Goal: Task Accomplishment & Management: Manage account settings

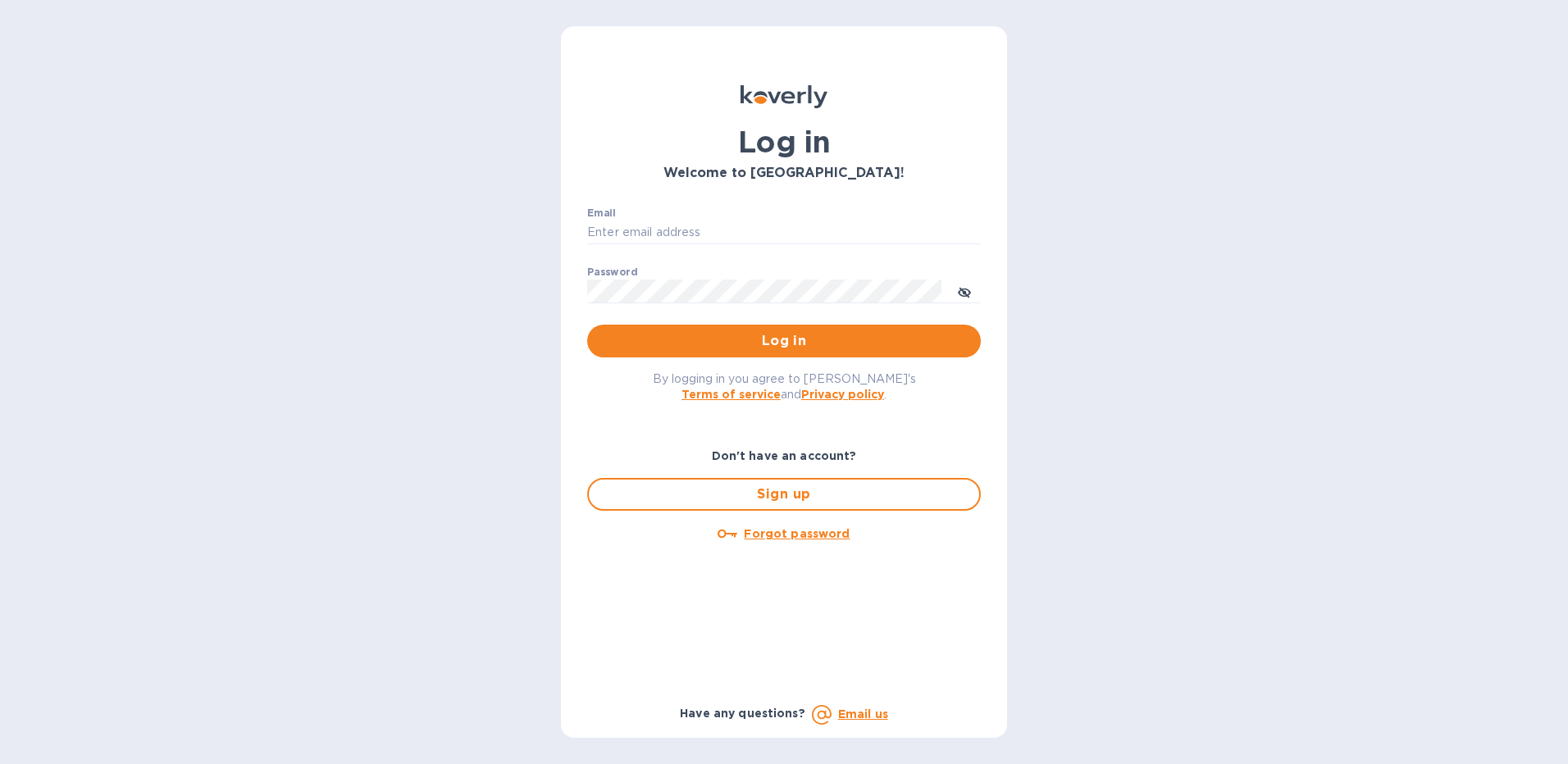
type input "[EMAIL_ADDRESS][DOMAIN_NAME]"
click at [774, 341] on span "Log in" at bounding box center [784, 341] width 368 height 20
type input "[EMAIL_ADDRESS][DOMAIN_NAME]"
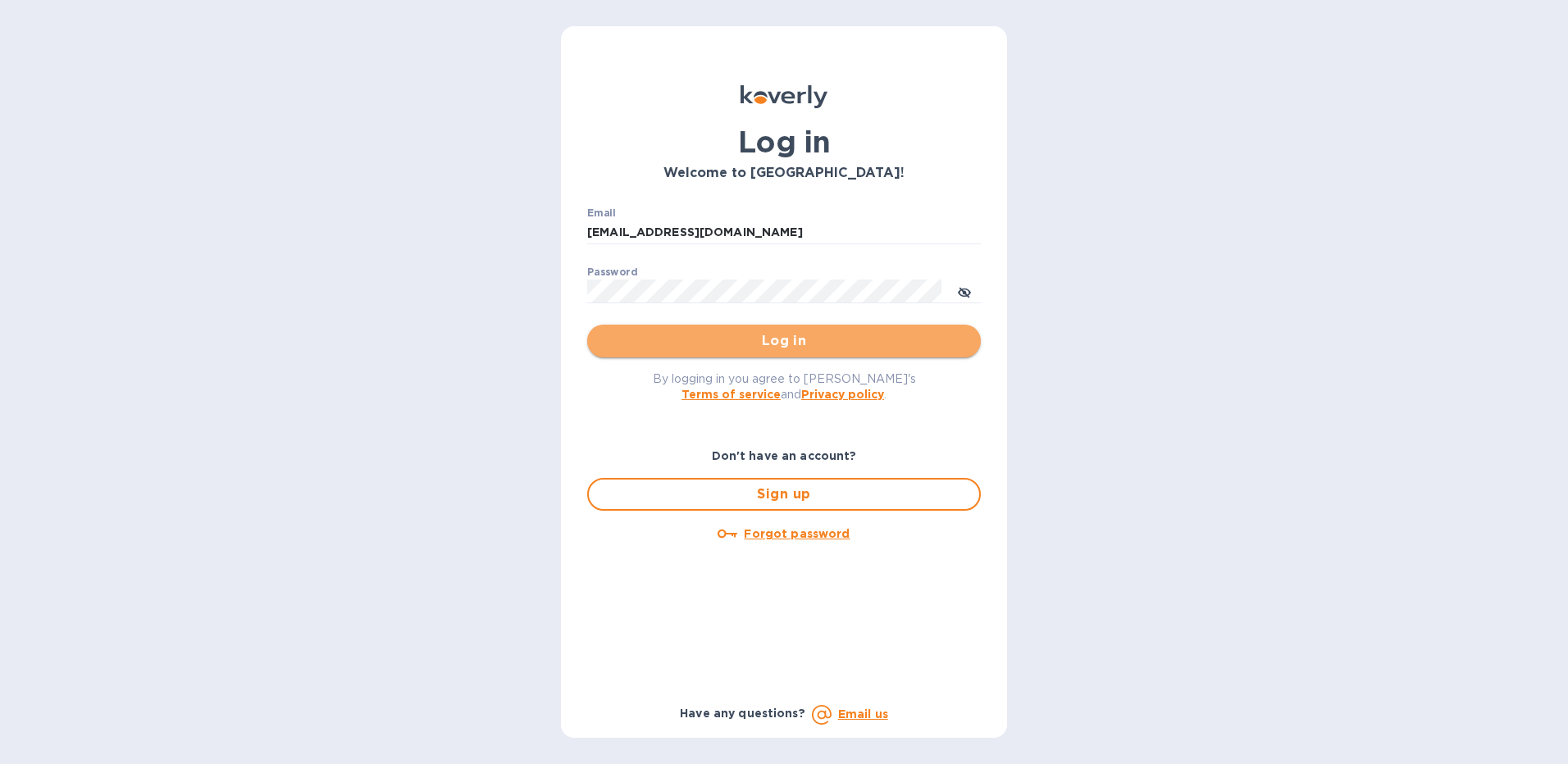
click at [802, 341] on span "Log in" at bounding box center [784, 341] width 368 height 20
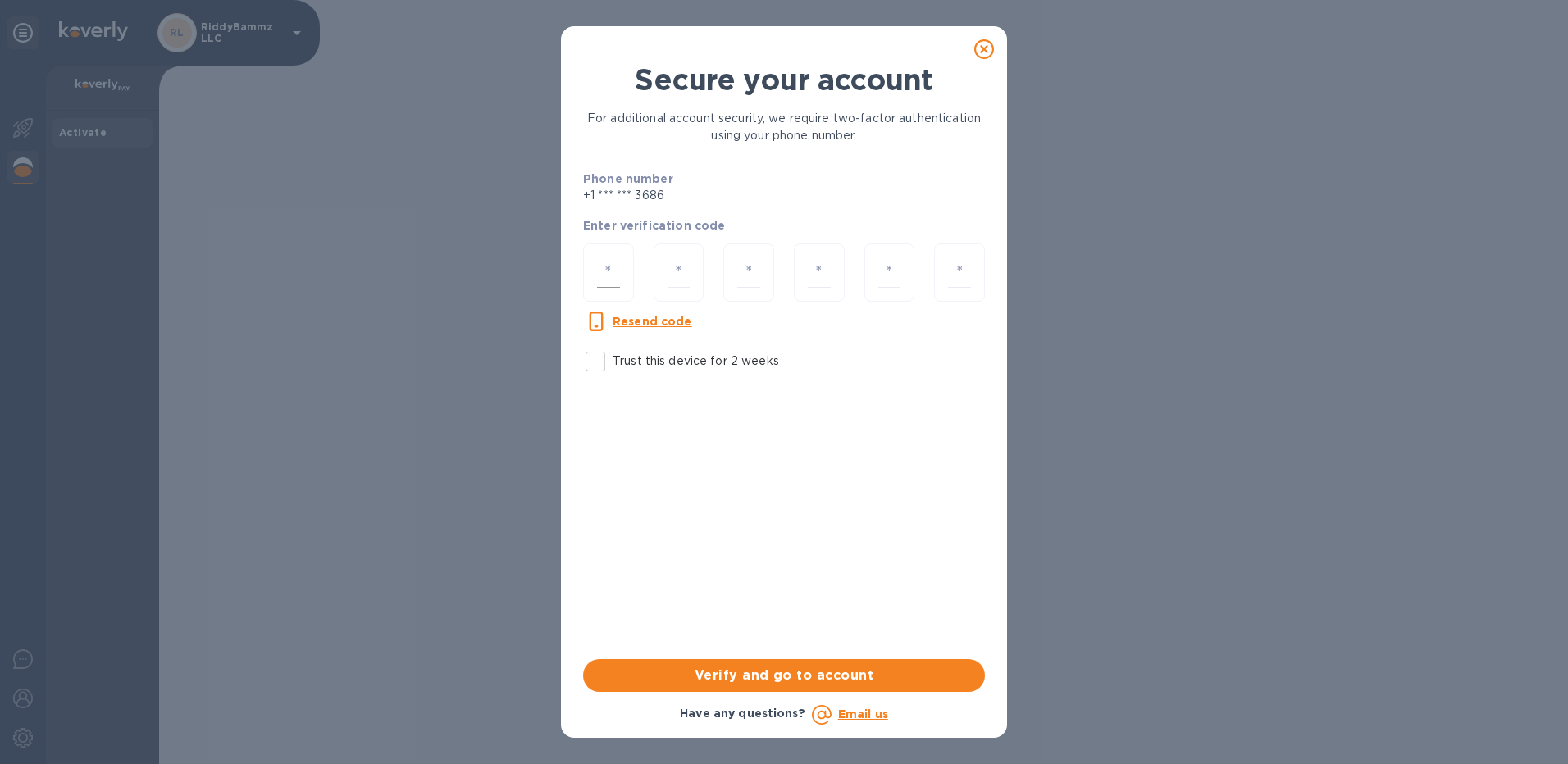
click at [610, 271] on input "number" at bounding box center [607, 272] width 23 height 30
type input "6"
type input "9"
type input "0"
type input "9"
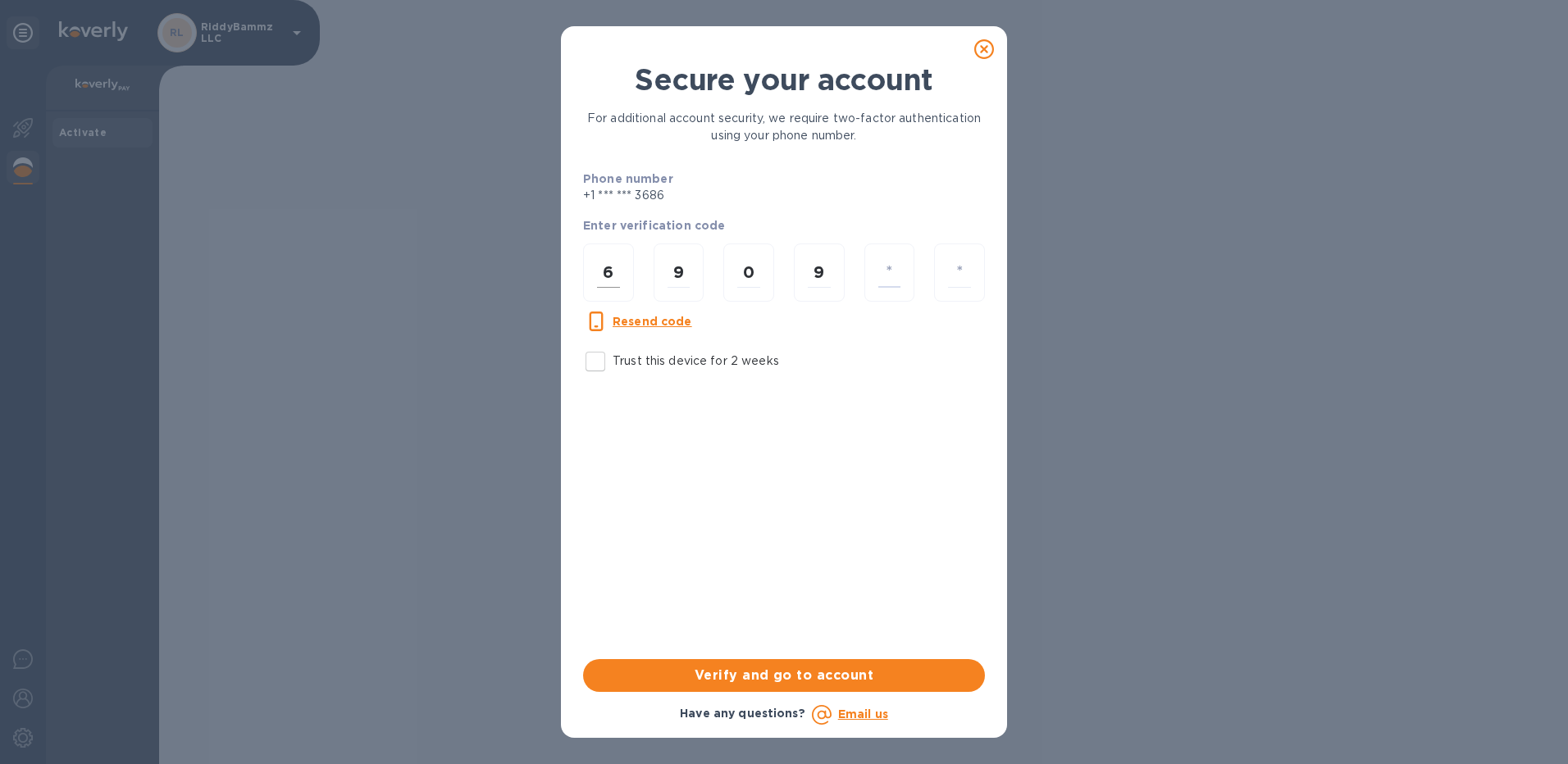
type input "6"
type input "4"
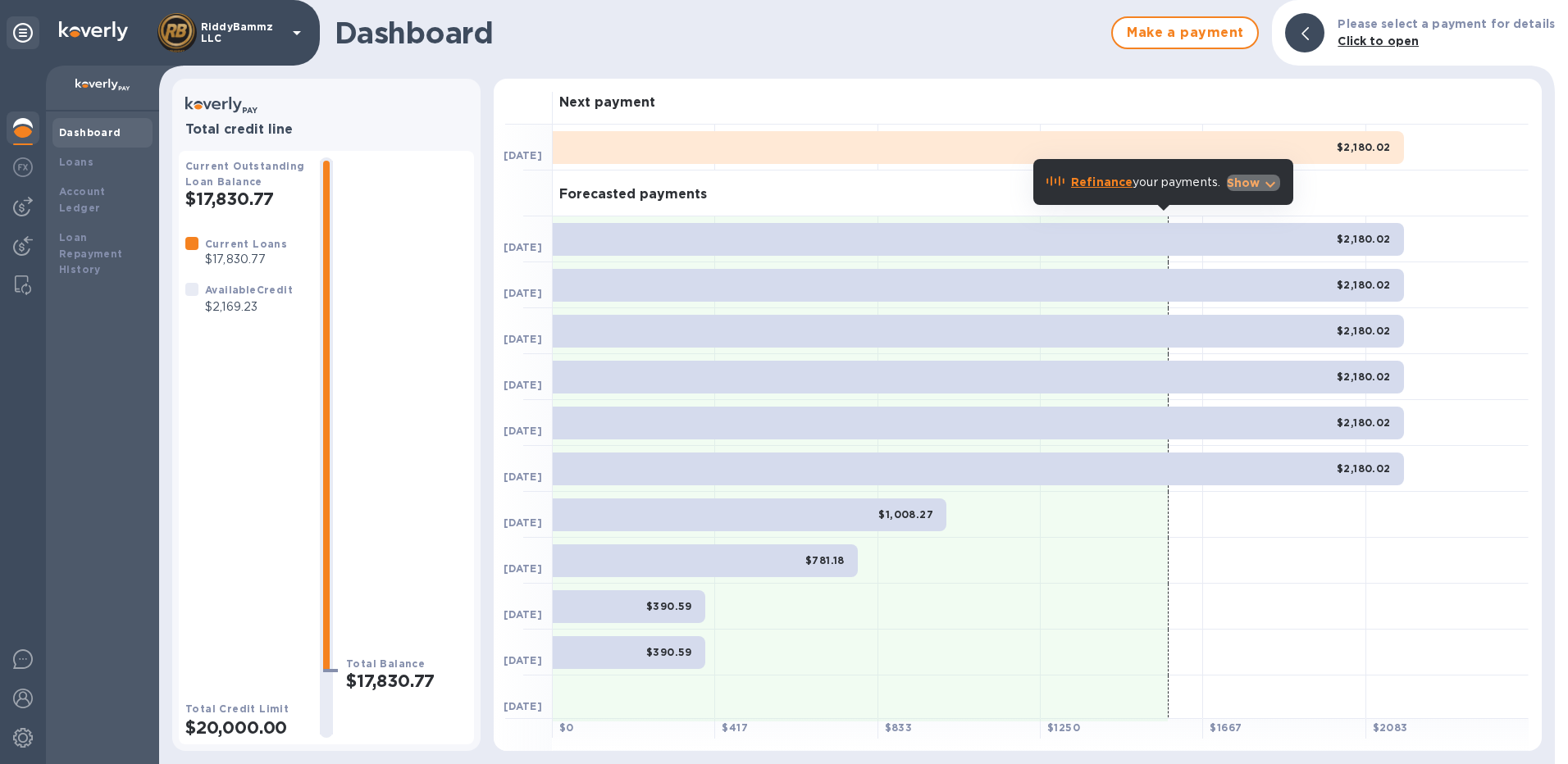
click at [1268, 185] on icon "button" at bounding box center [1270, 184] width 20 height 20
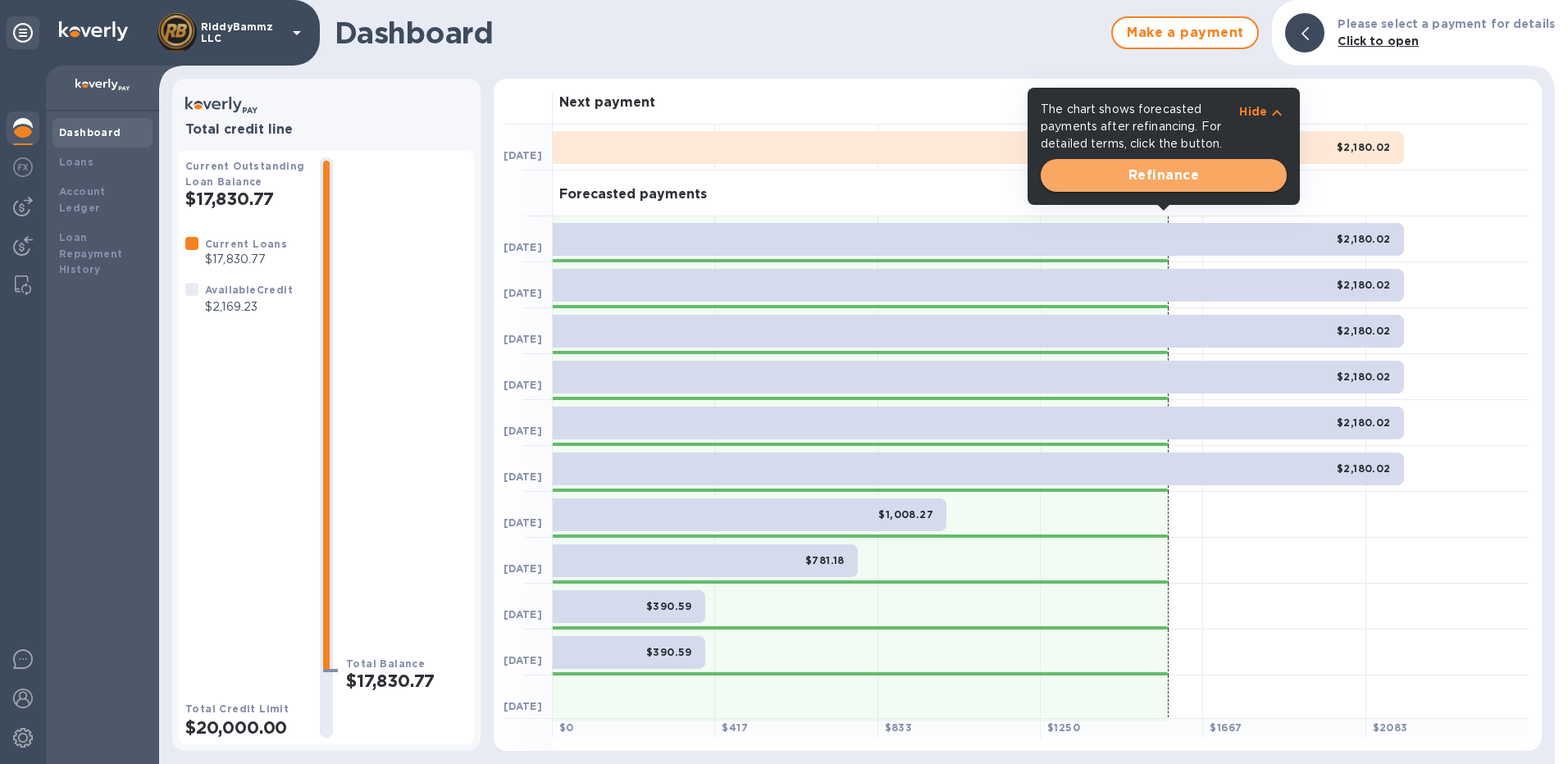
click at [1186, 181] on span "Refinance" at bounding box center [1163, 176] width 220 height 20
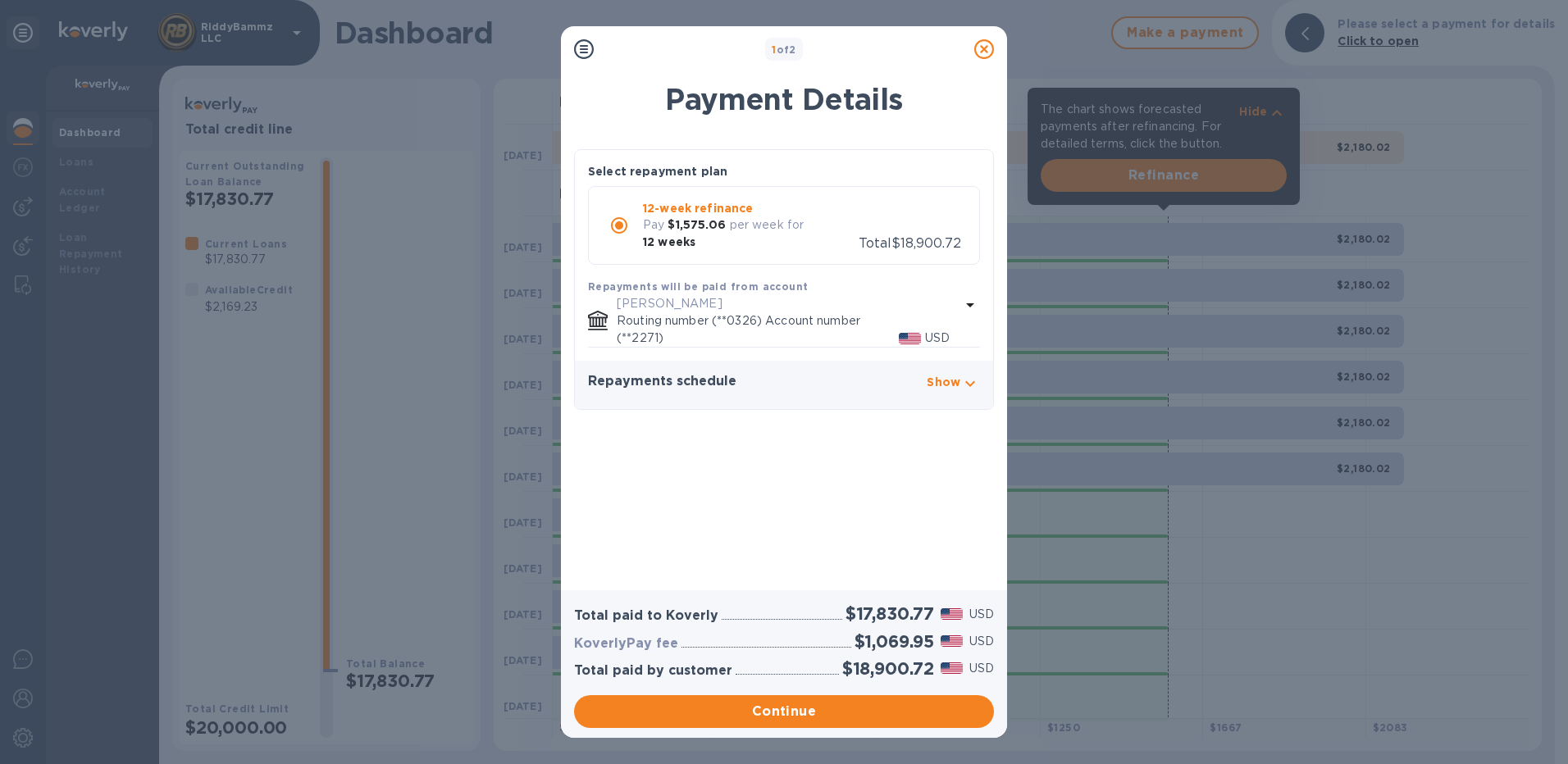
click at [969, 374] on icon "button" at bounding box center [971, 384] width 20 height 20
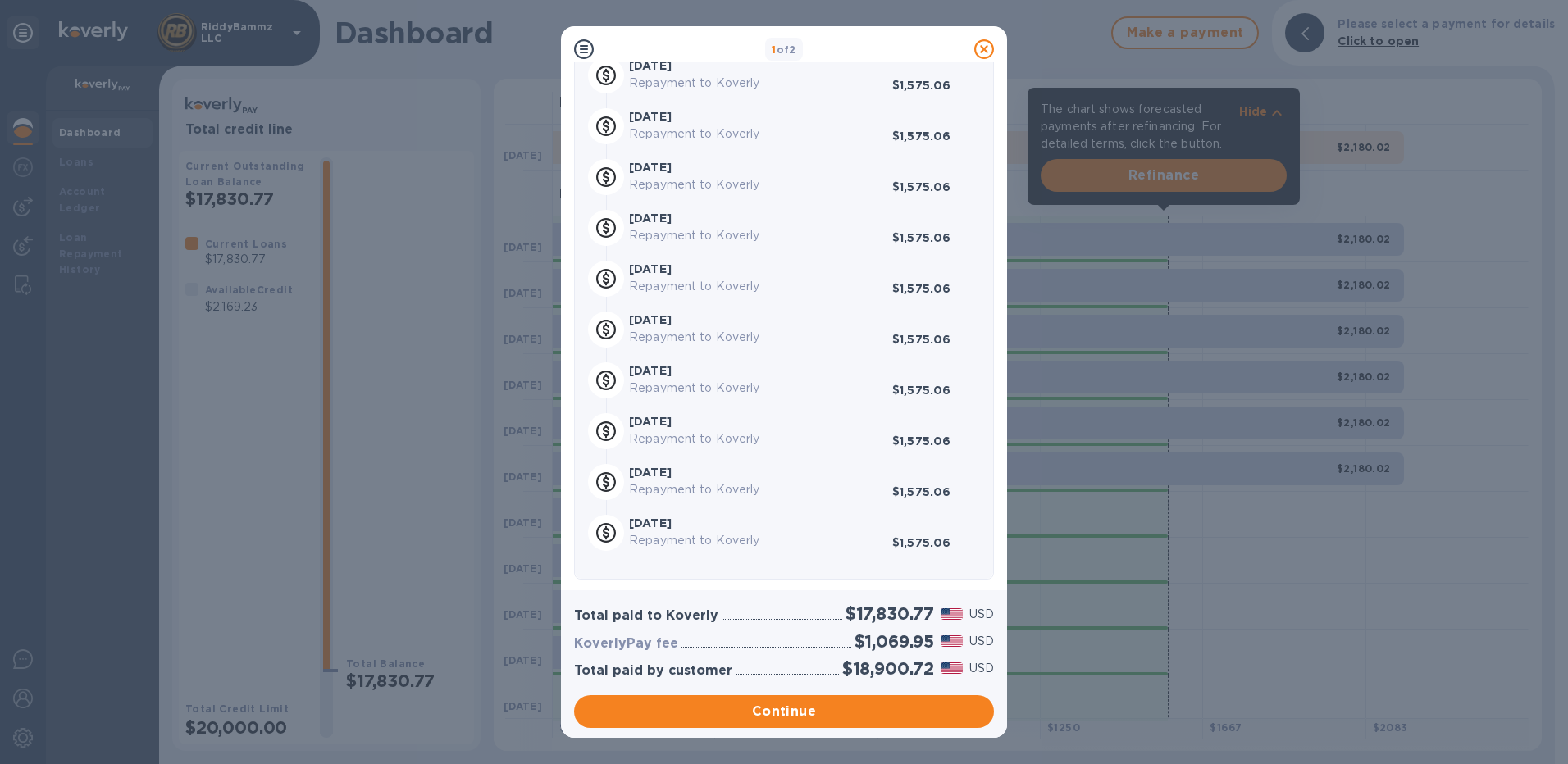
scroll to position [506, 0]
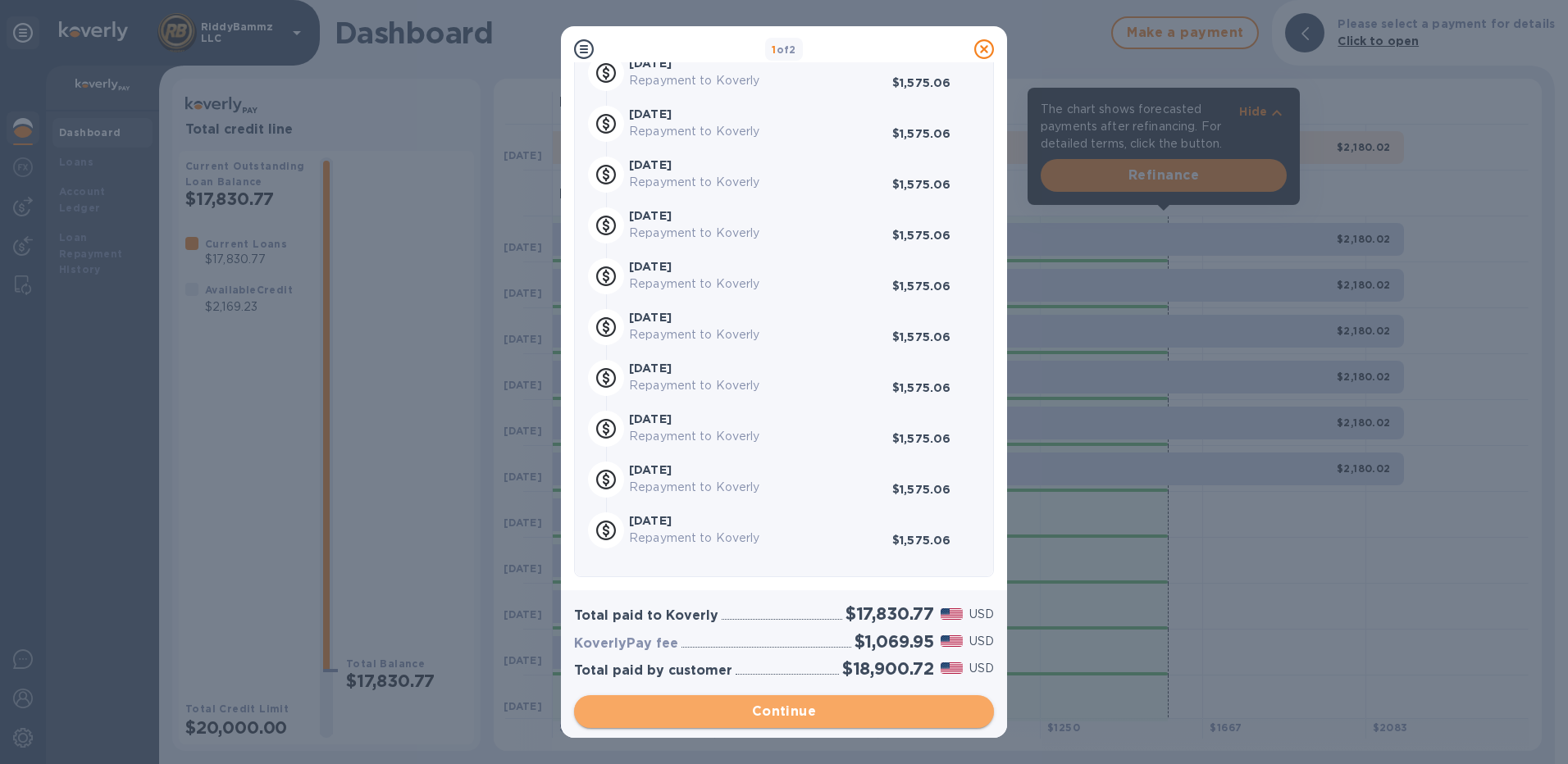
click at [746, 708] on span "Continue" at bounding box center [784, 711] width 393 height 20
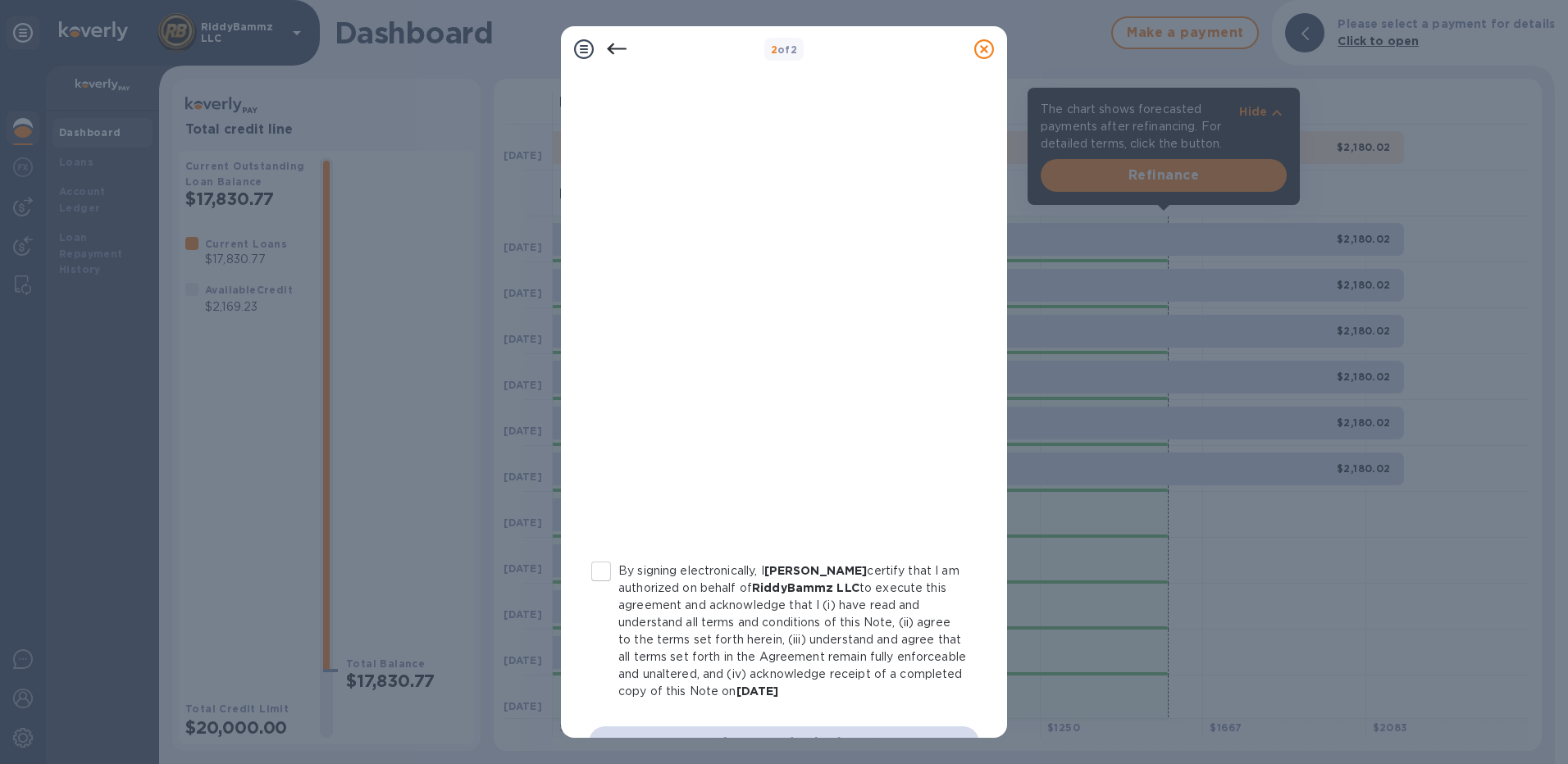
scroll to position [131, 0]
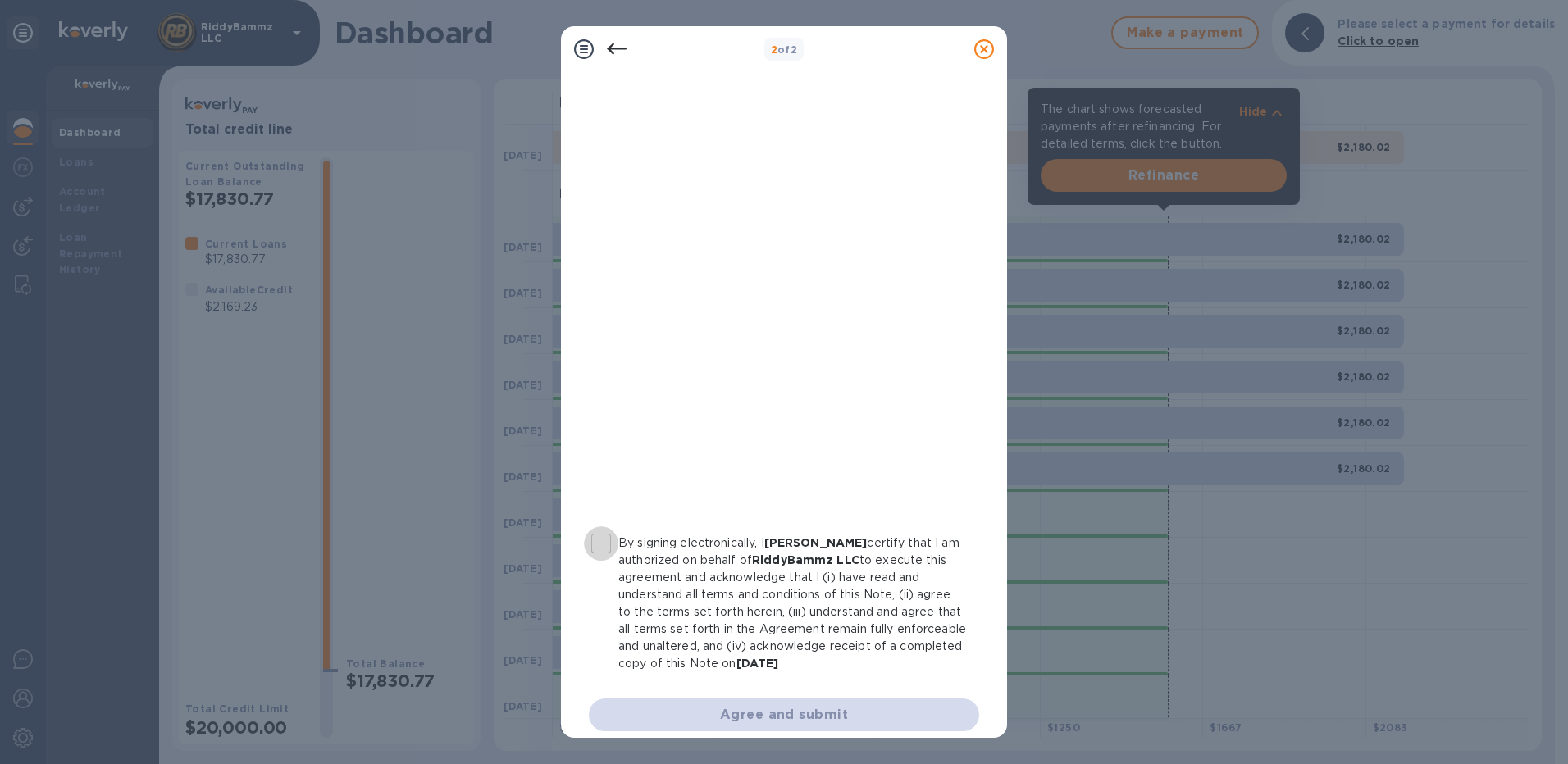
click at [597, 544] on input "By signing electronically, I Fuad Jinadu certify that I am authorized on behalf…" at bounding box center [601, 543] width 35 height 35
checkbox input "true"
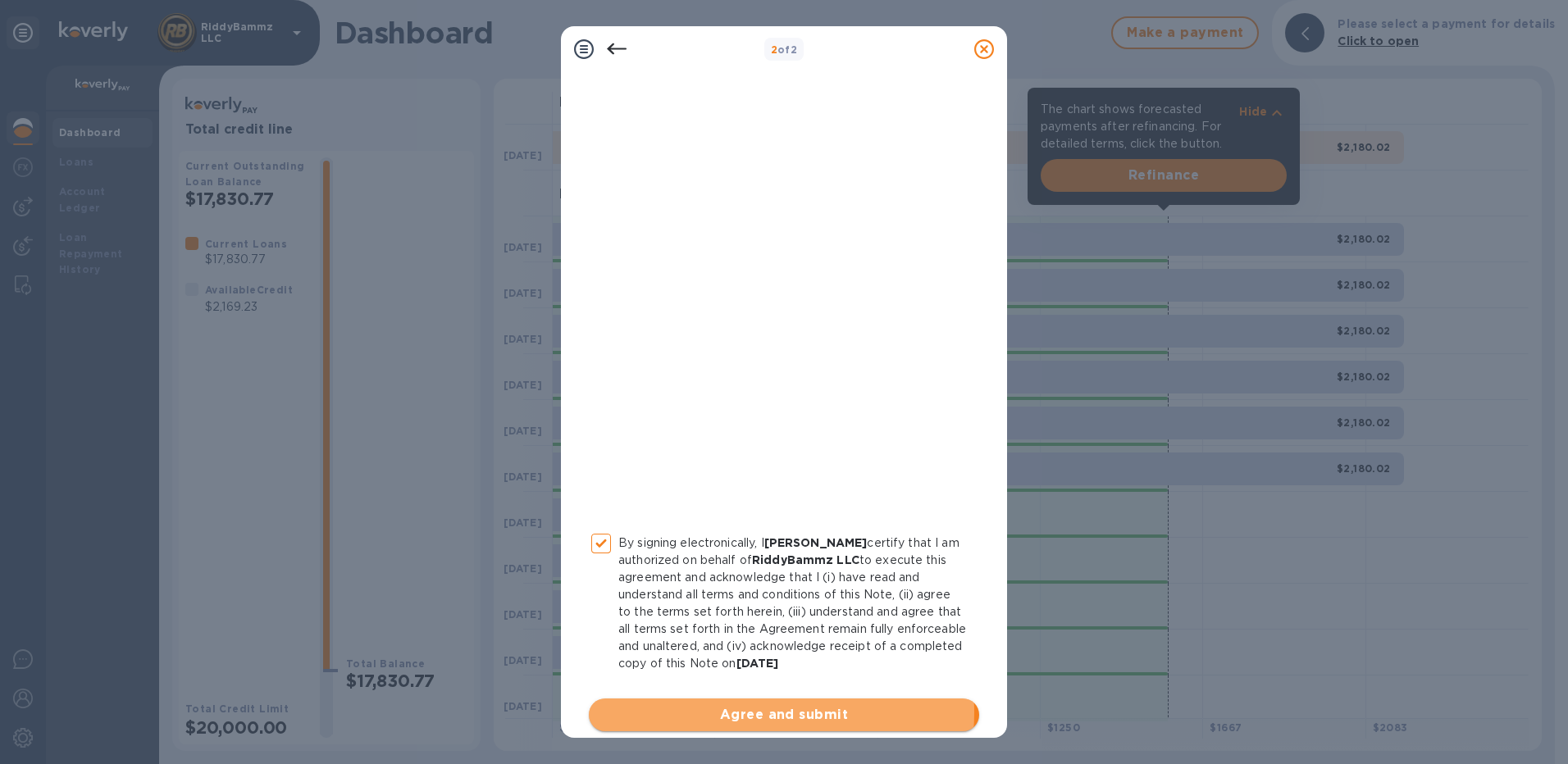
click at [742, 712] on span "Agree and submit" at bounding box center [784, 715] width 364 height 20
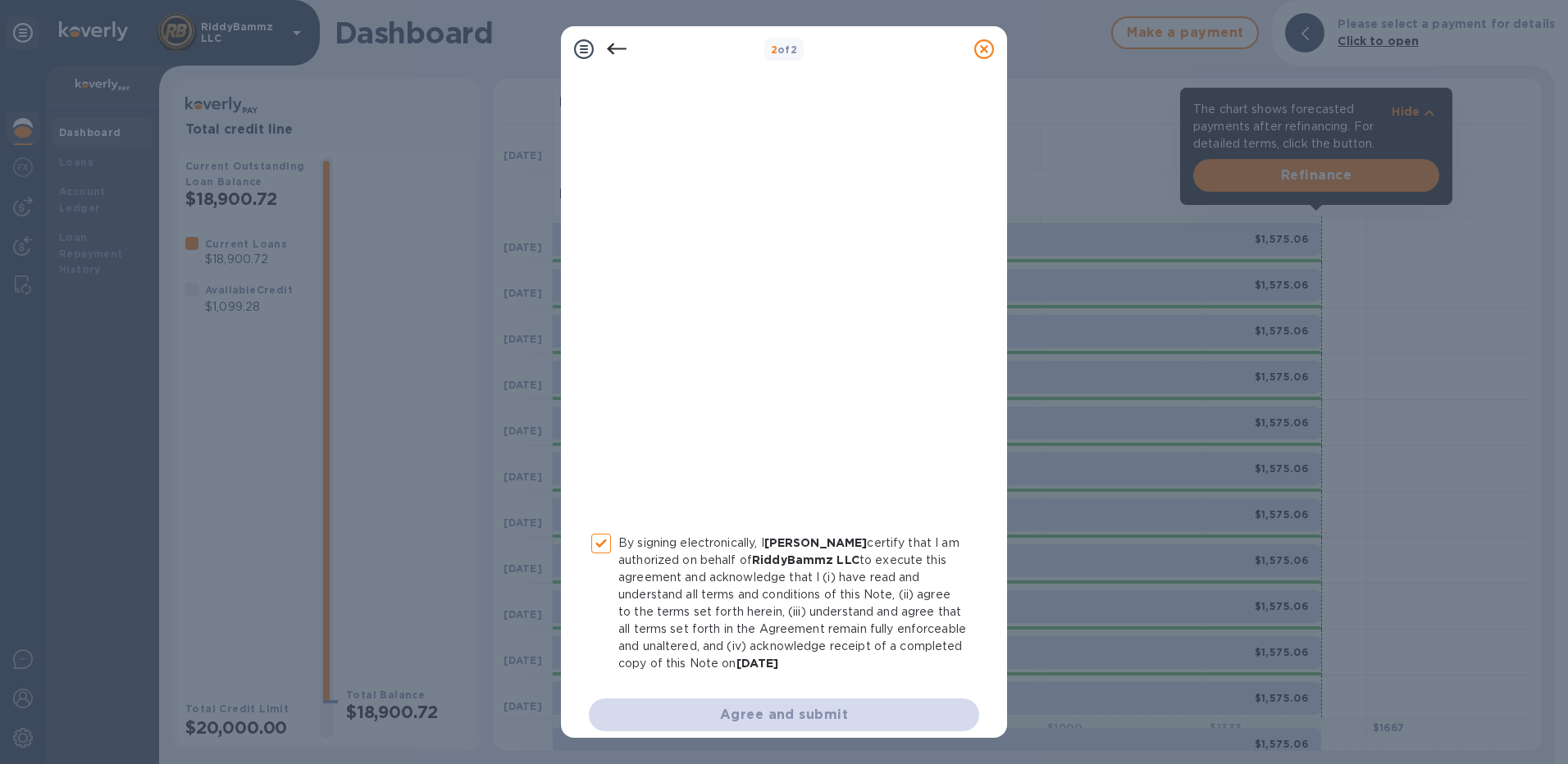
click at [981, 46] on icon at bounding box center [984, 49] width 20 height 20
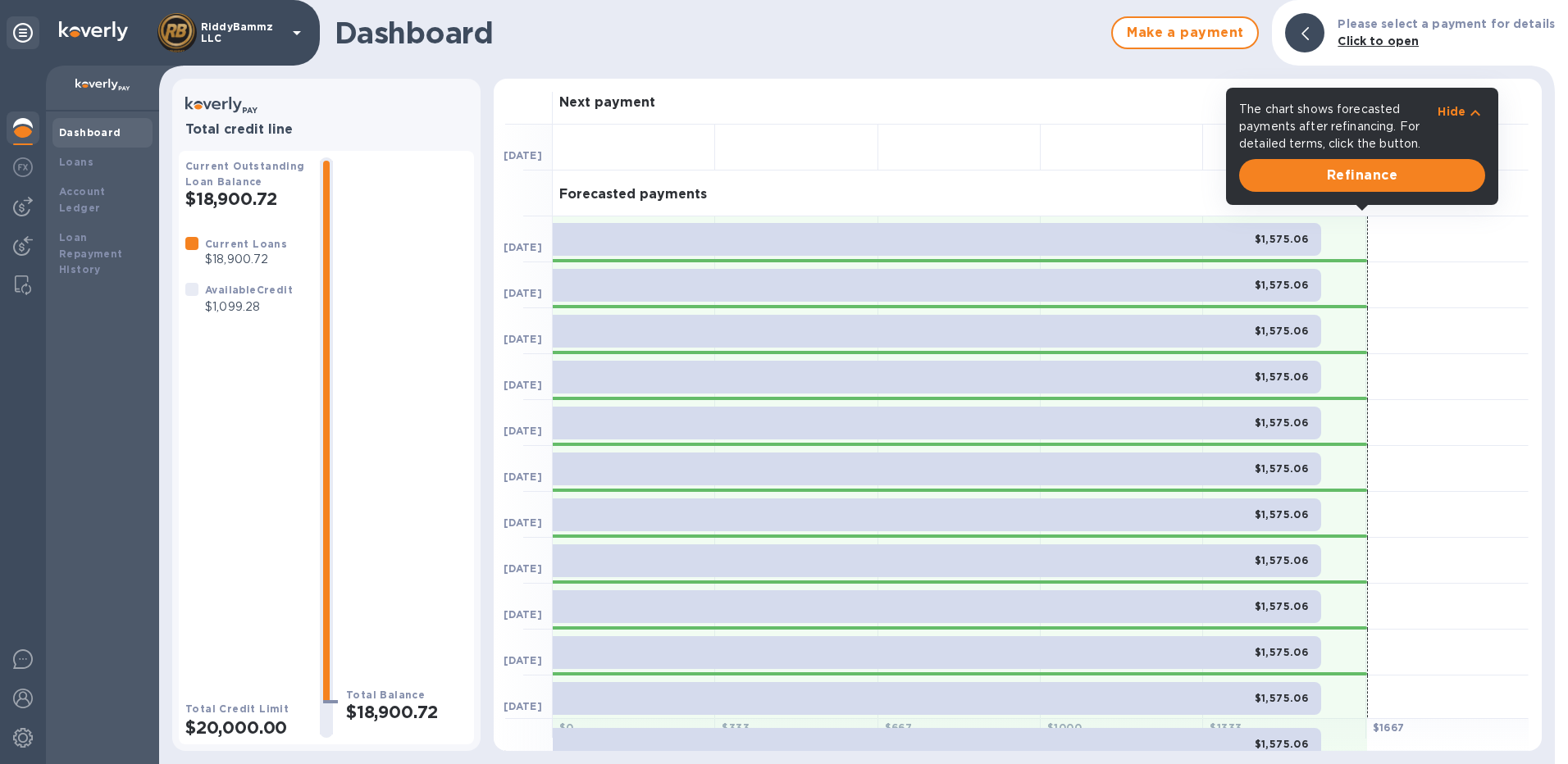
click at [1470, 108] on icon "button" at bounding box center [1475, 113] width 20 height 20
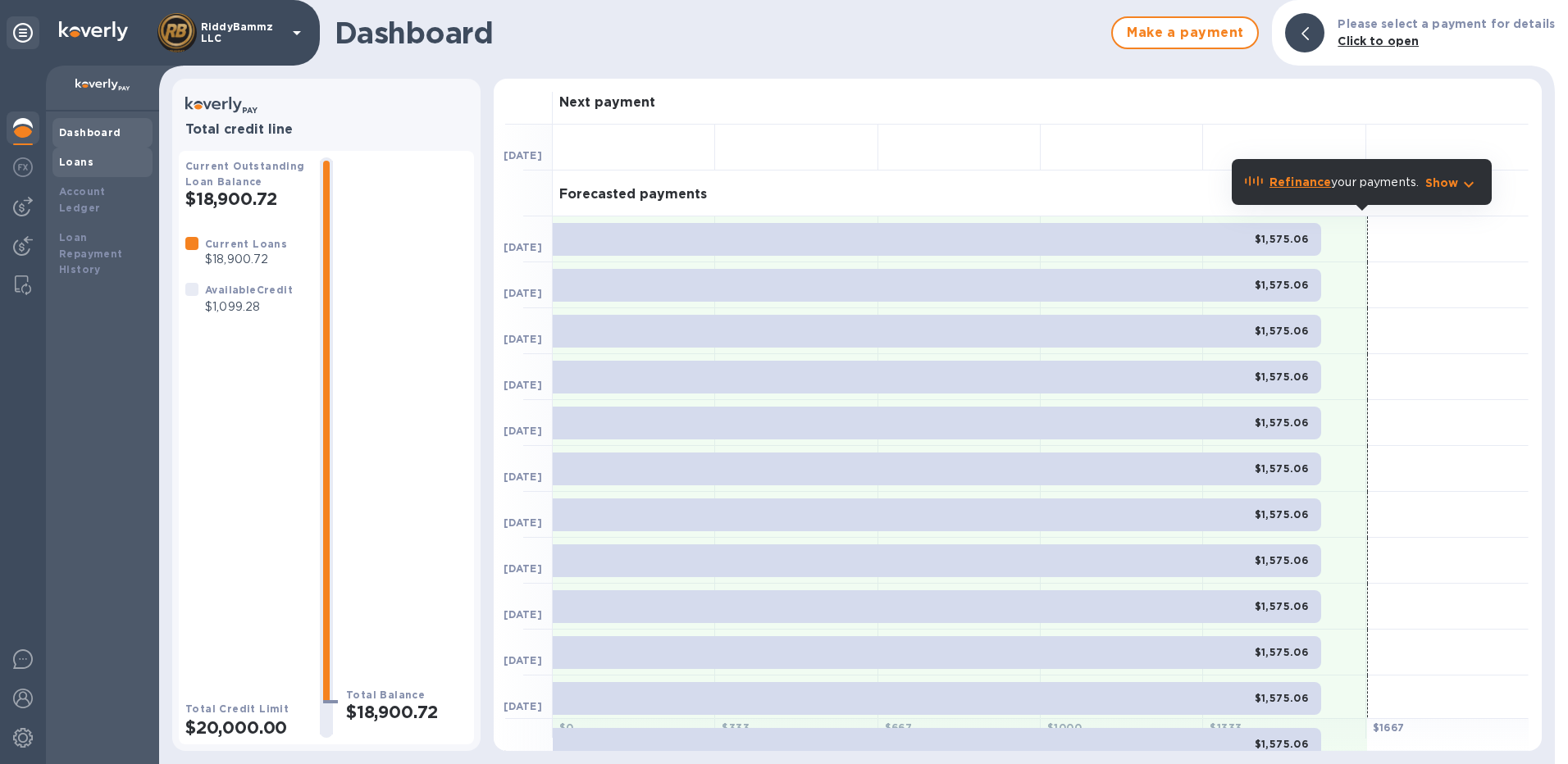
click at [82, 156] on b "Loans" at bounding box center [77, 161] width 35 height 12
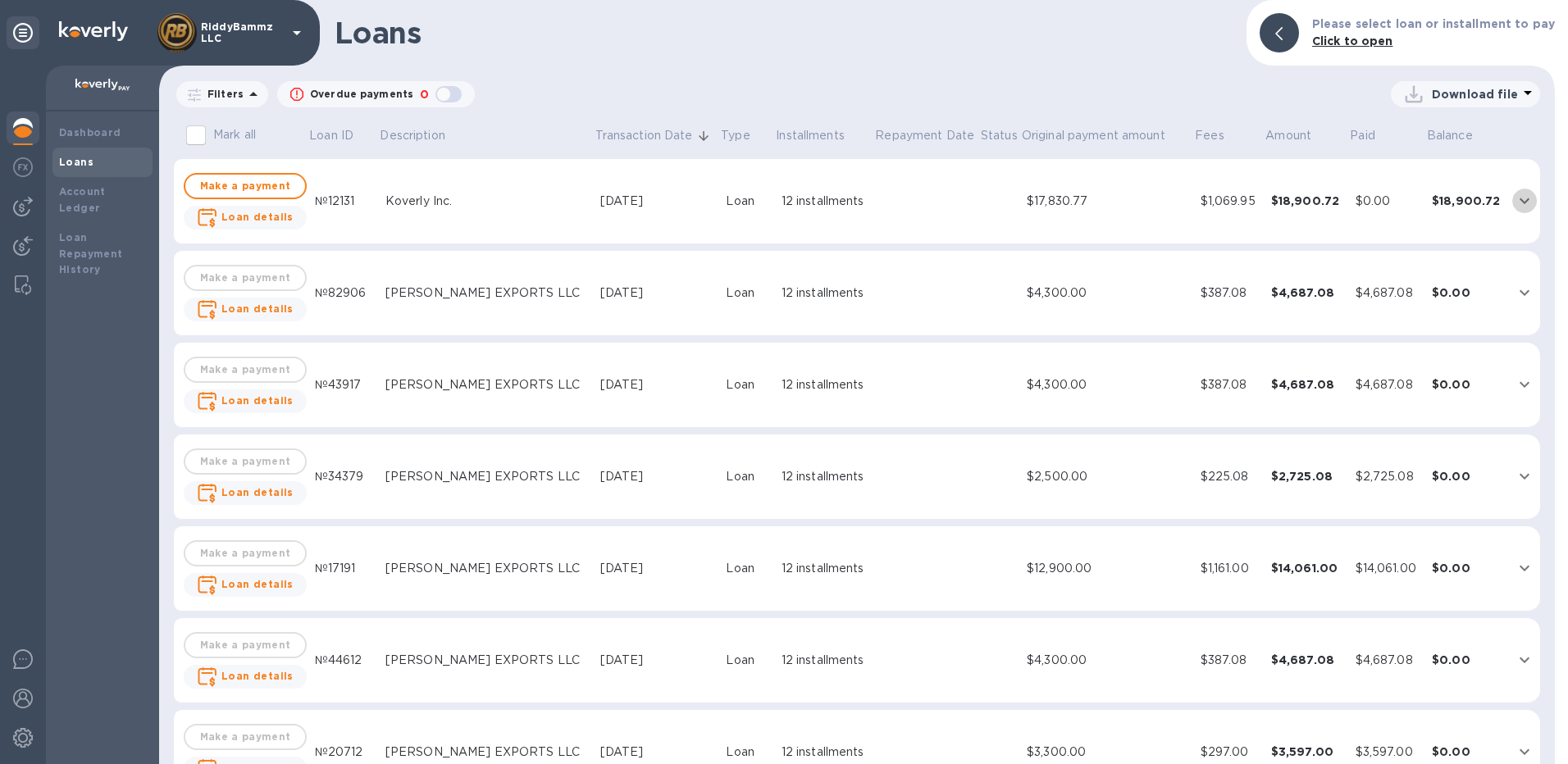
click at [1514, 205] on icon "expand row" at bounding box center [1524, 201] width 20 height 20
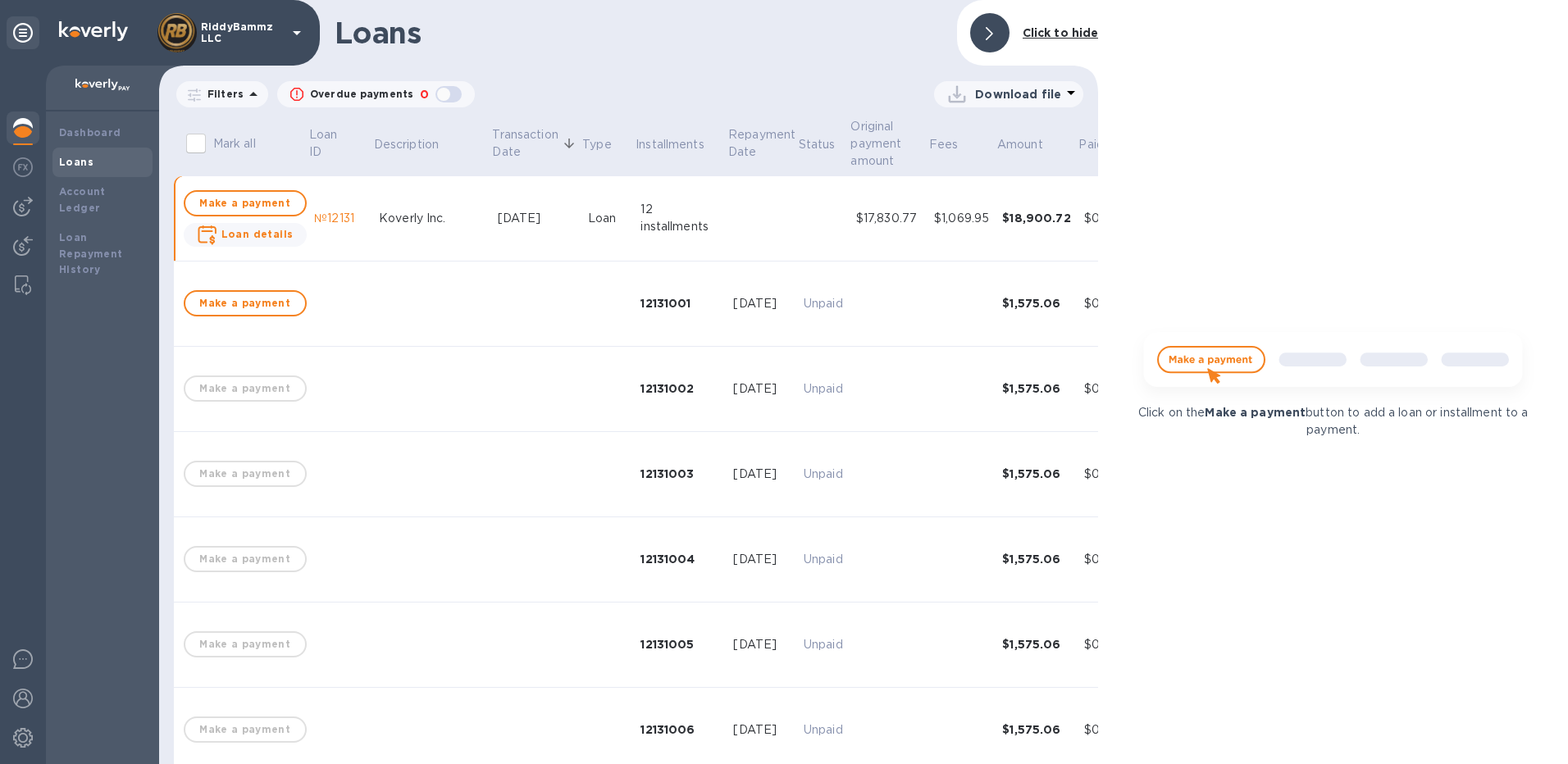
click at [996, 36] on div at bounding box center [989, 32] width 39 height 39
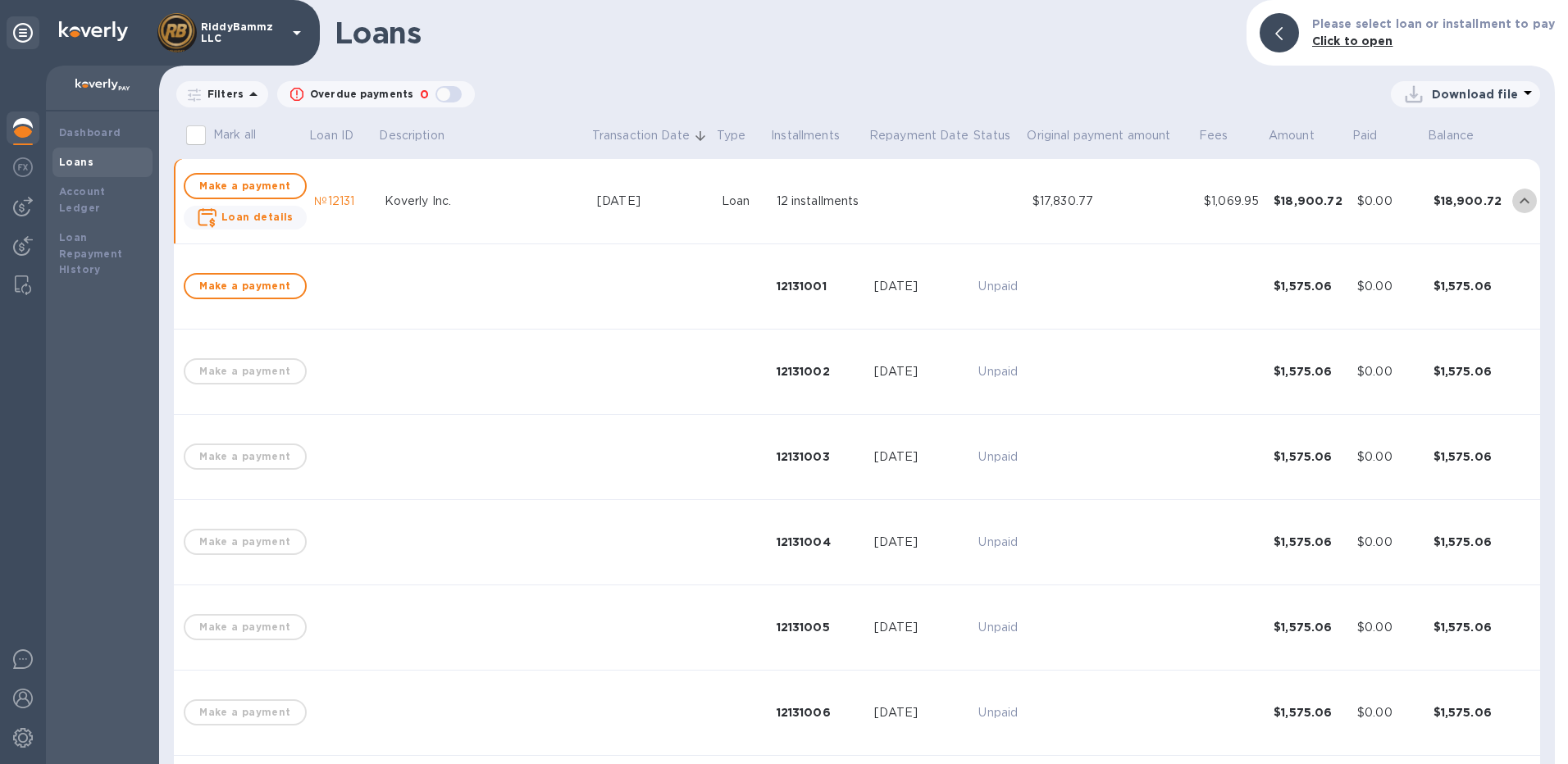
click at [1520, 201] on icon "expand row" at bounding box center [1524, 201] width 10 height 5
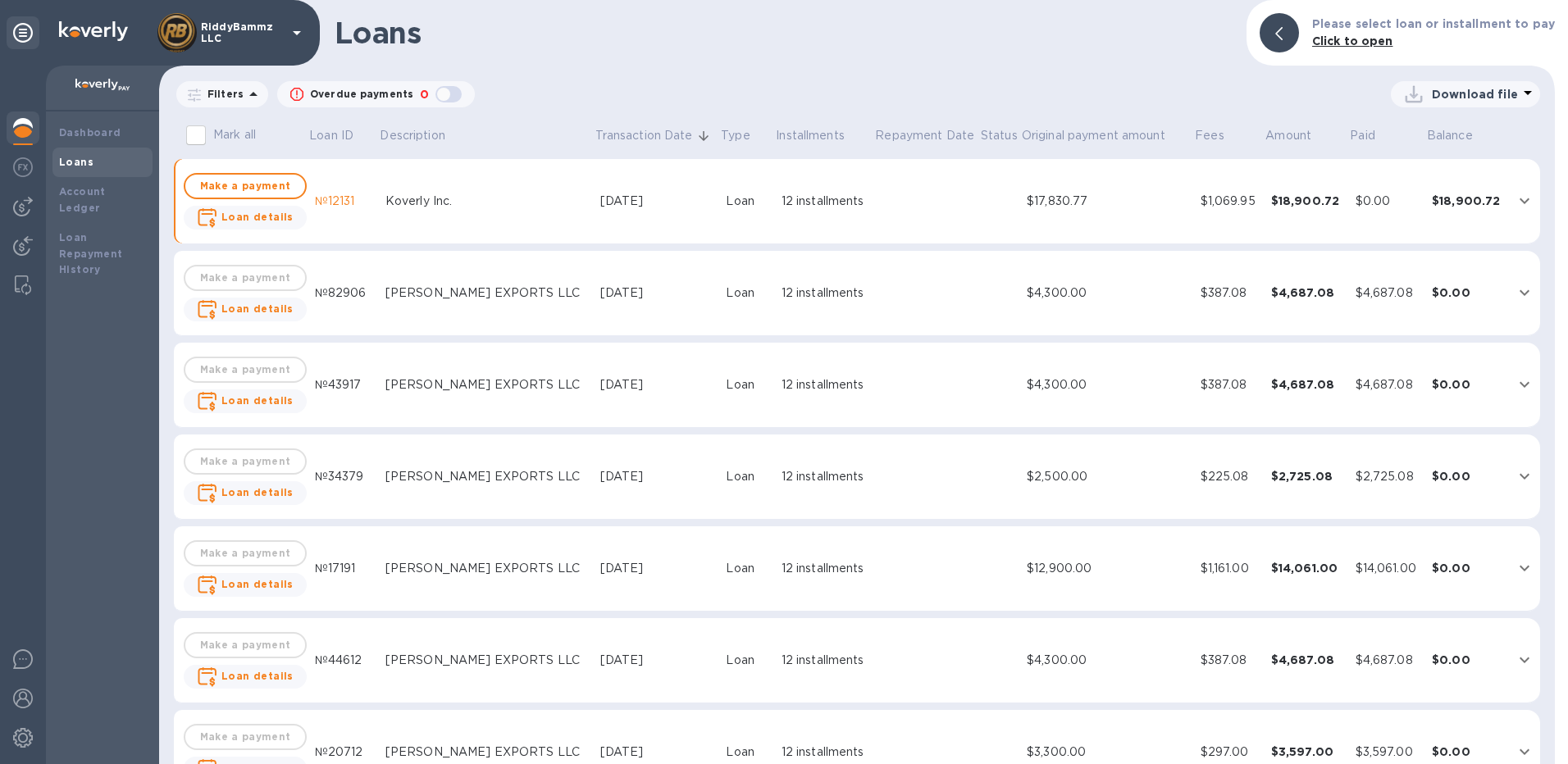
click at [1514, 287] on icon "expand row" at bounding box center [1524, 293] width 20 height 20
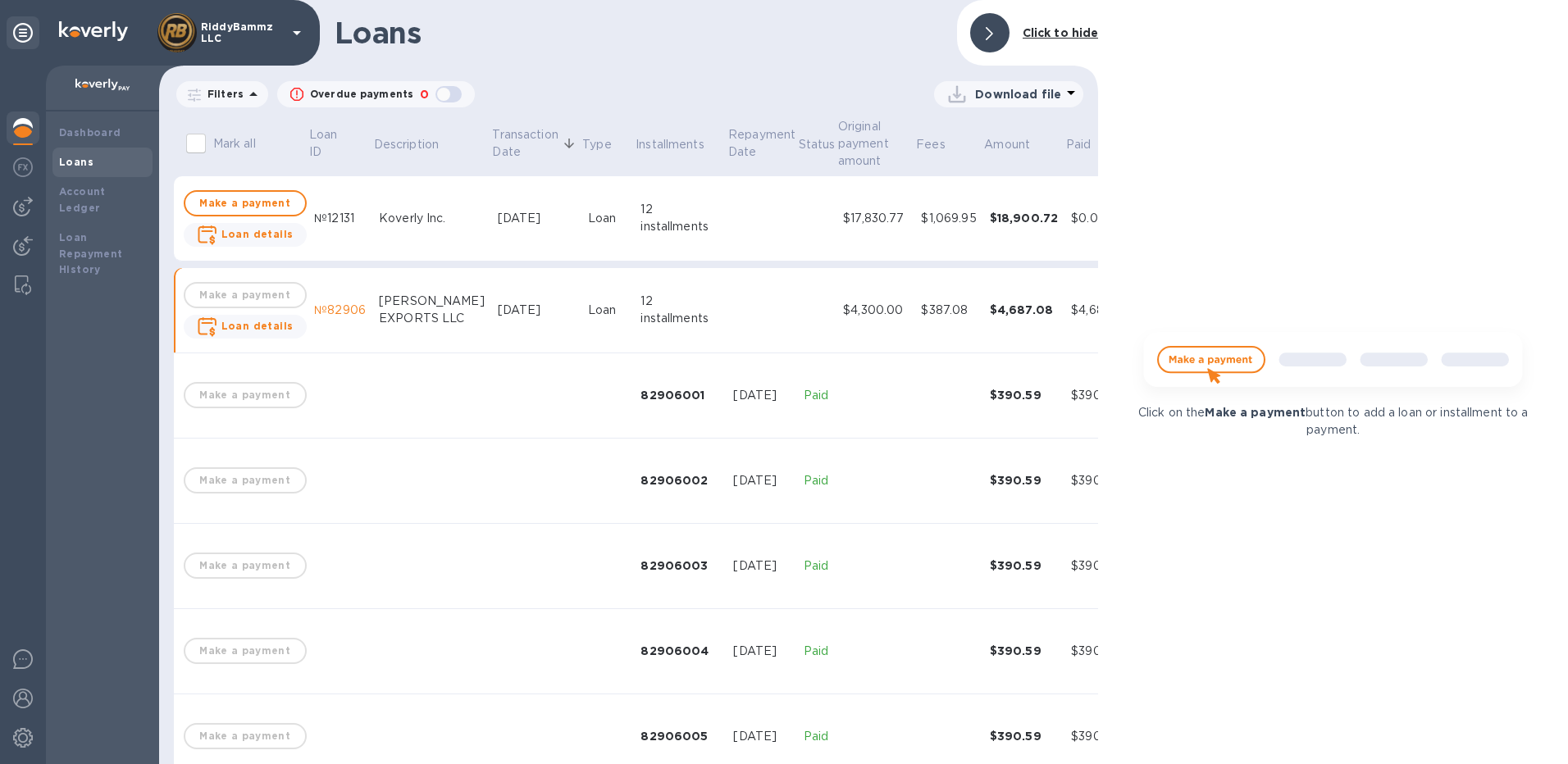
click at [992, 36] on icon at bounding box center [989, 34] width 7 height 13
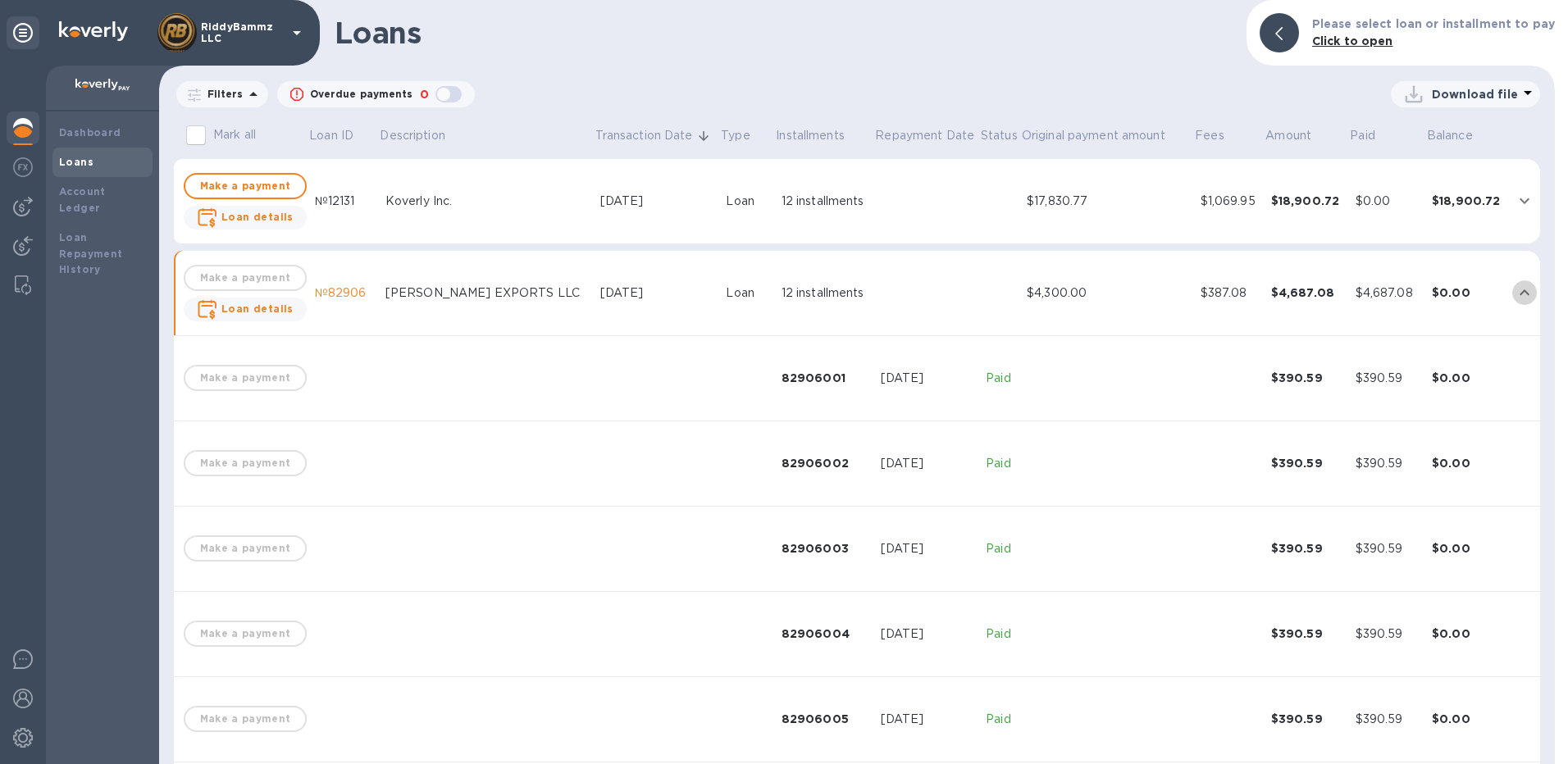
click at [1514, 293] on icon "expand row" at bounding box center [1524, 293] width 20 height 20
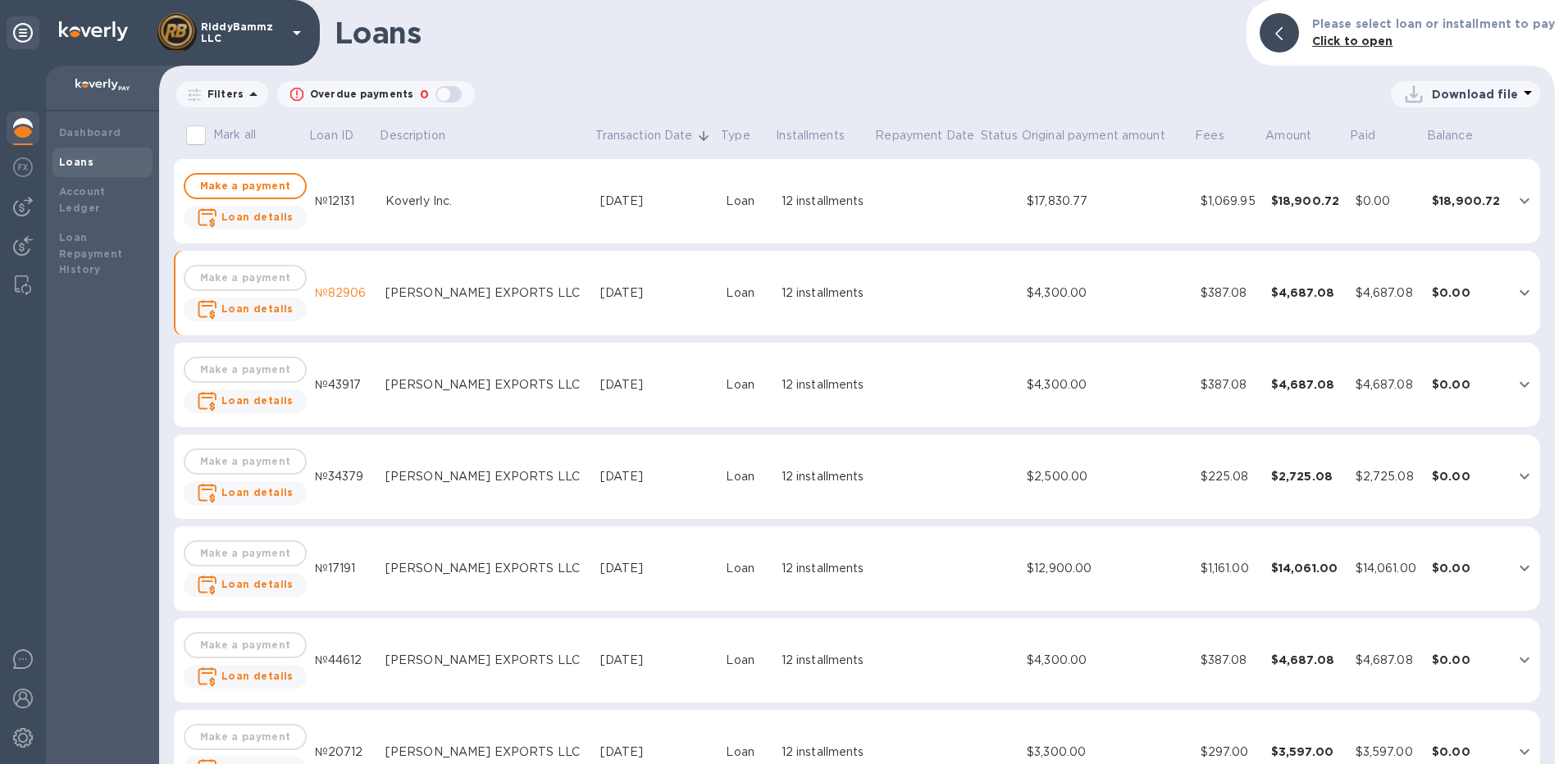
click at [1514, 379] on icon "expand row" at bounding box center [1524, 385] width 20 height 20
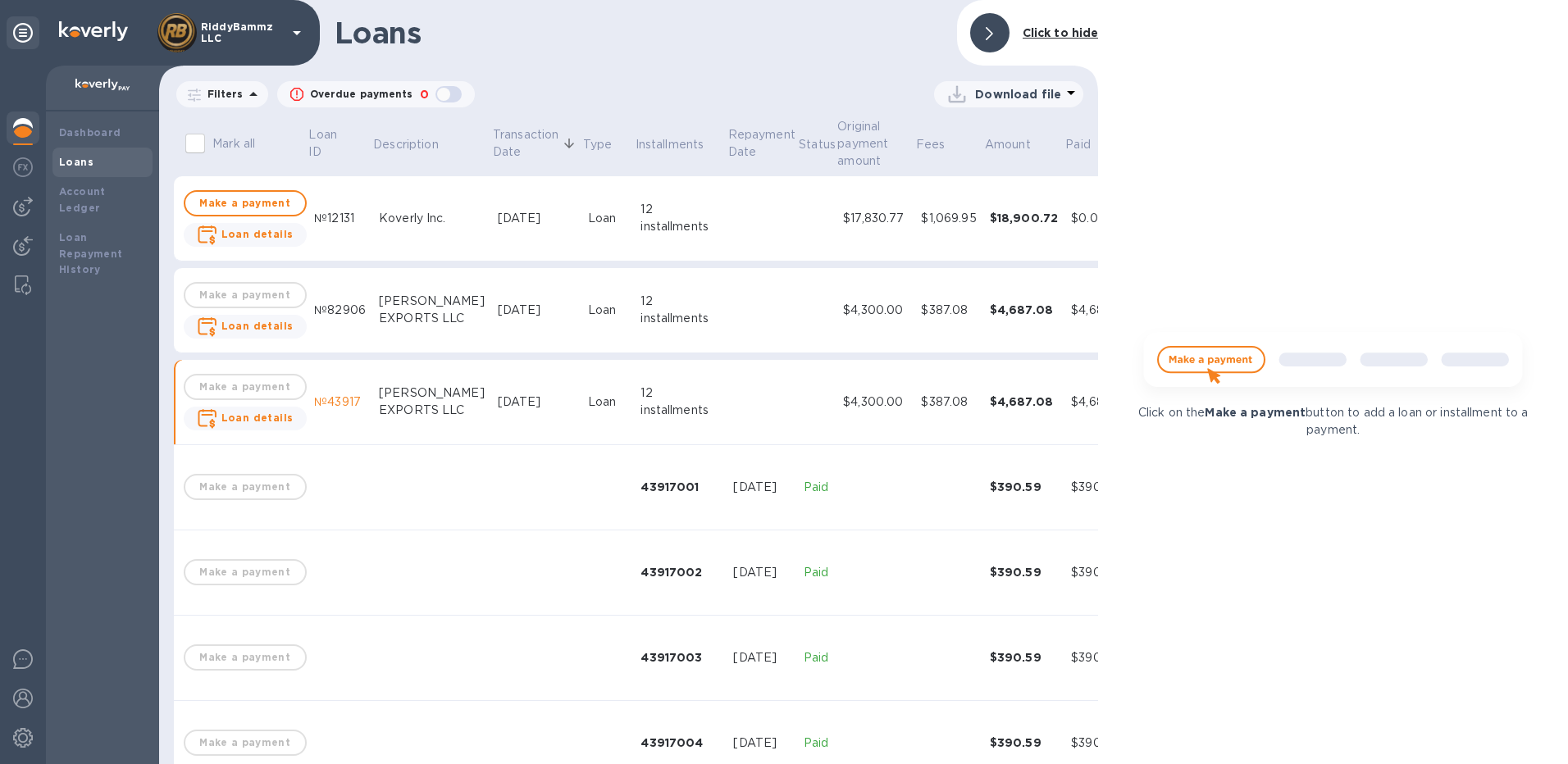
click at [994, 33] on div at bounding box center [989, 32] width 39 height 39
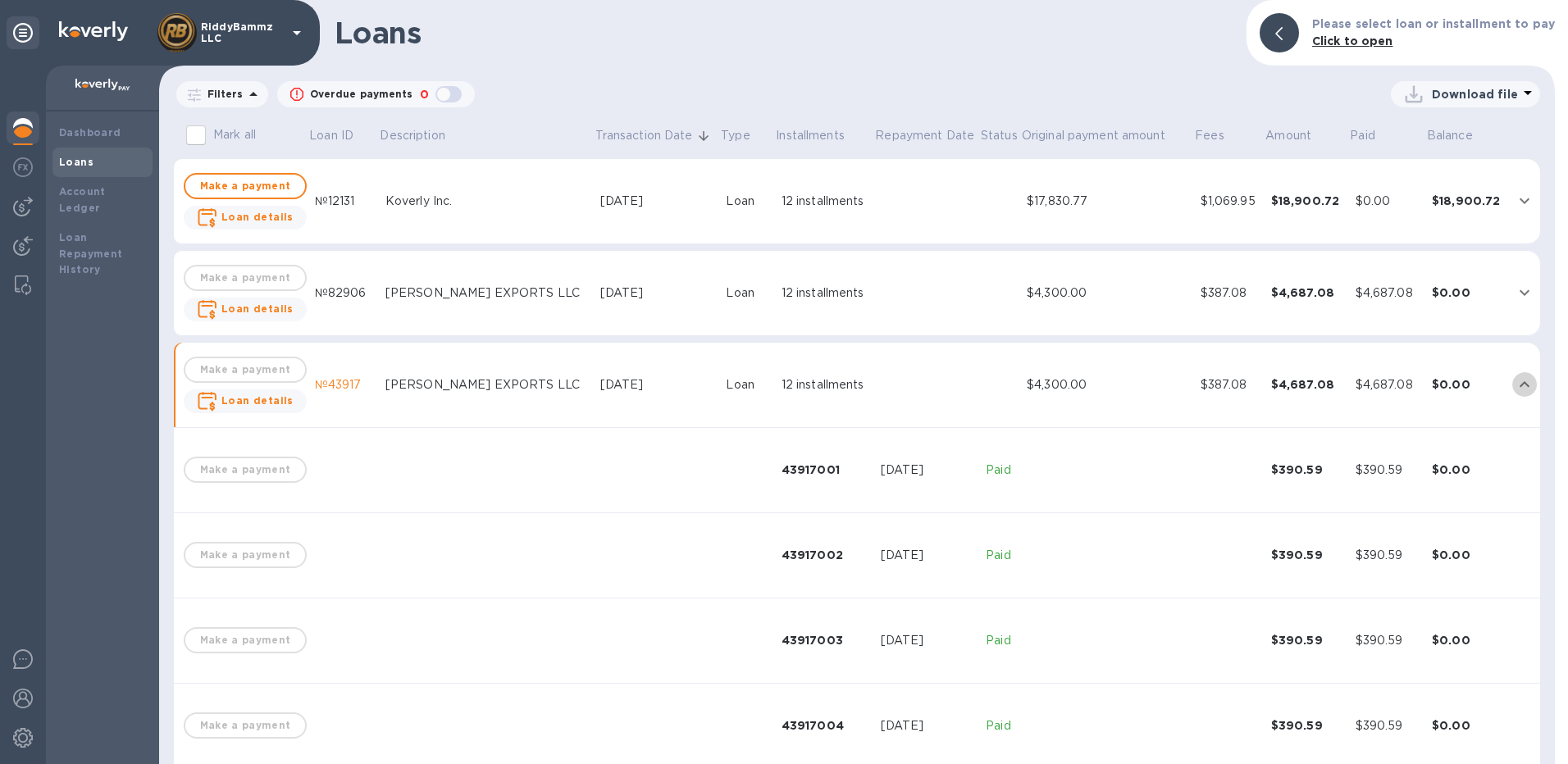
click at [1514, 378] on icon "expand row" at bounding box center [1524, 385] width 20 height 20
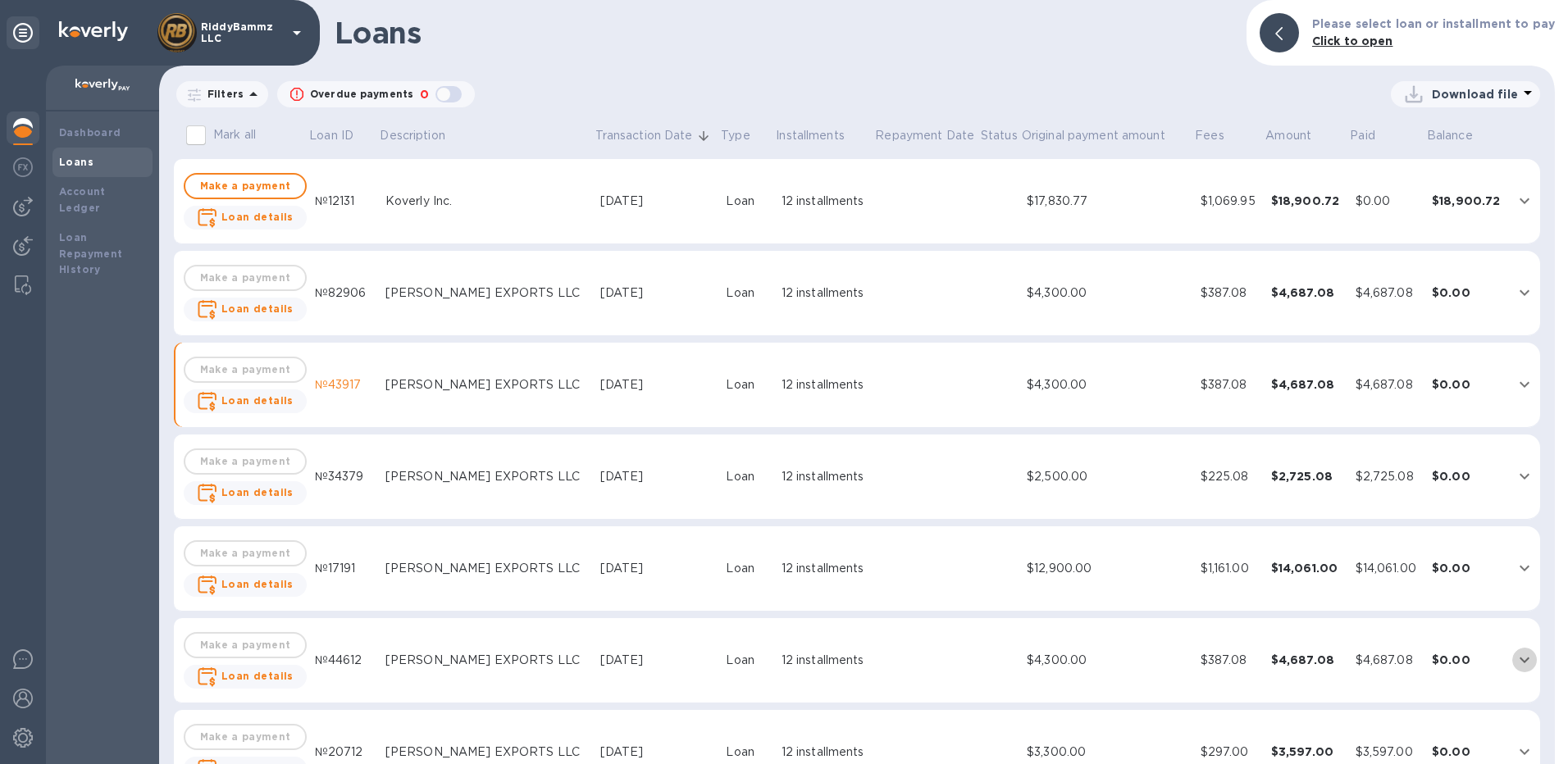
click at [1514, 656] on icon "expand row" at bounding box center [1524, 660] width 20 height 20
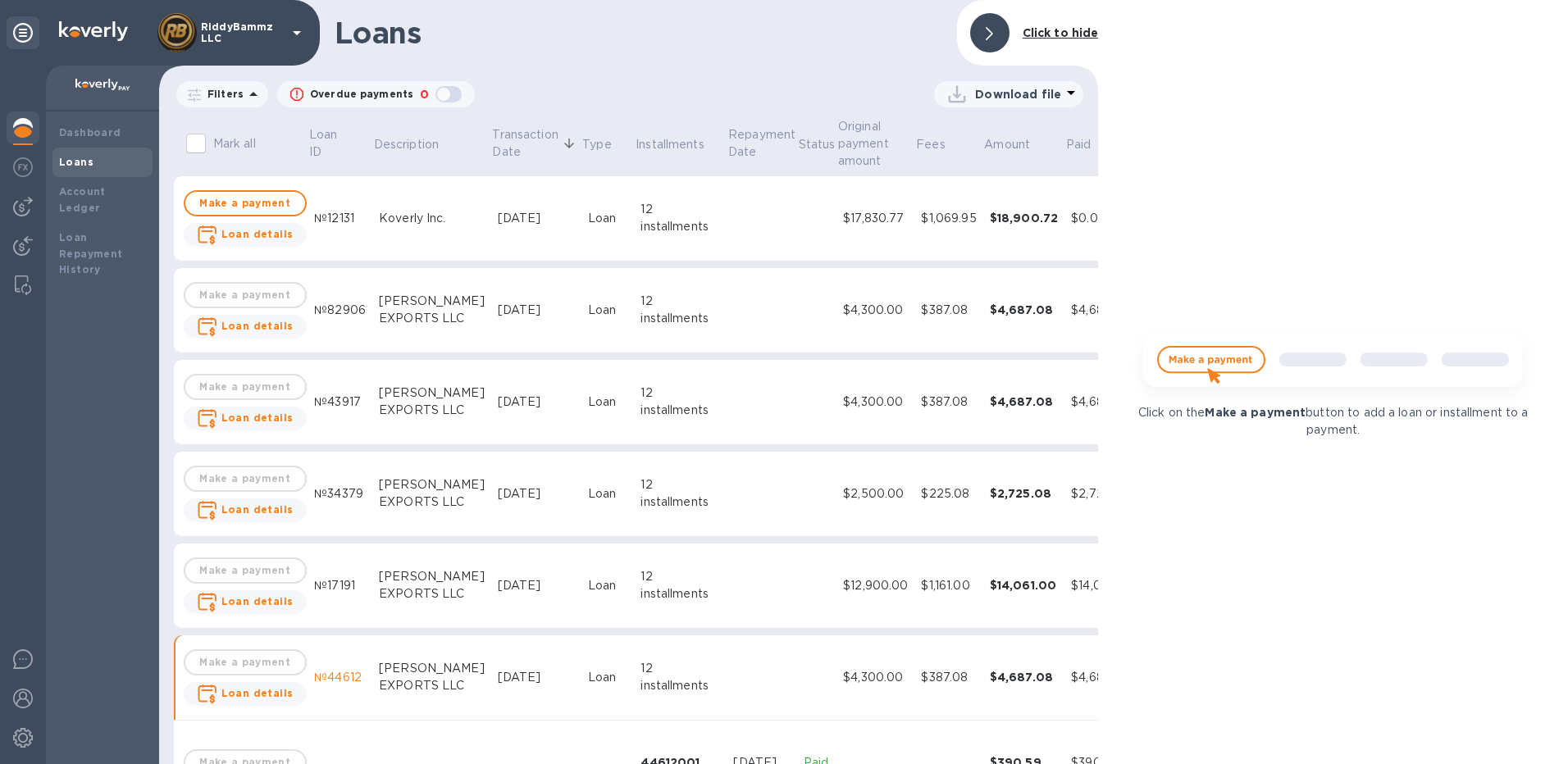
click at [1001, 28] on div at bounding box center [989, 32] width 39 height 39
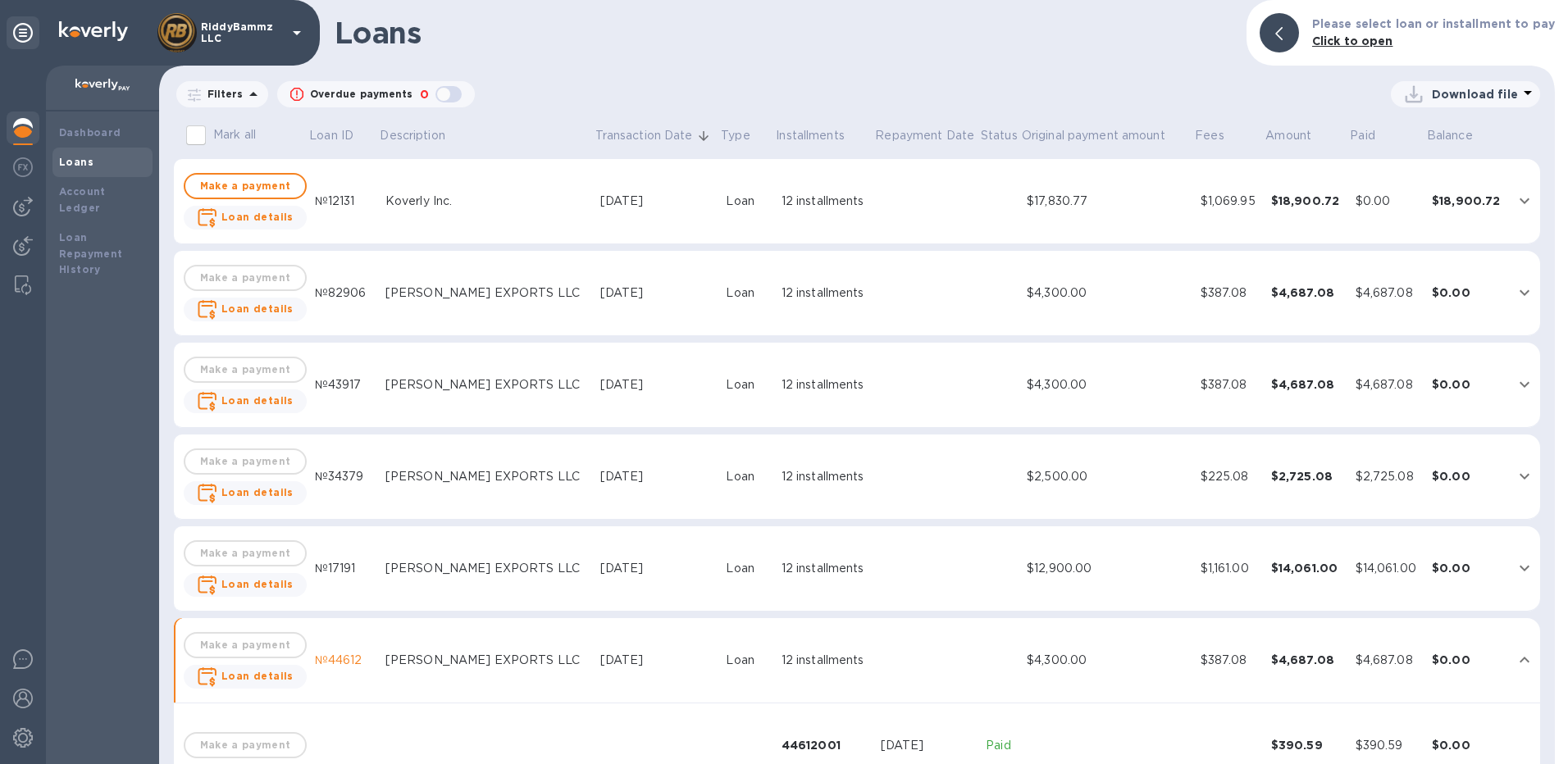
click at [1519, 656] on icon "expand row" at bounding box center [1524, 660] width 20 height 20
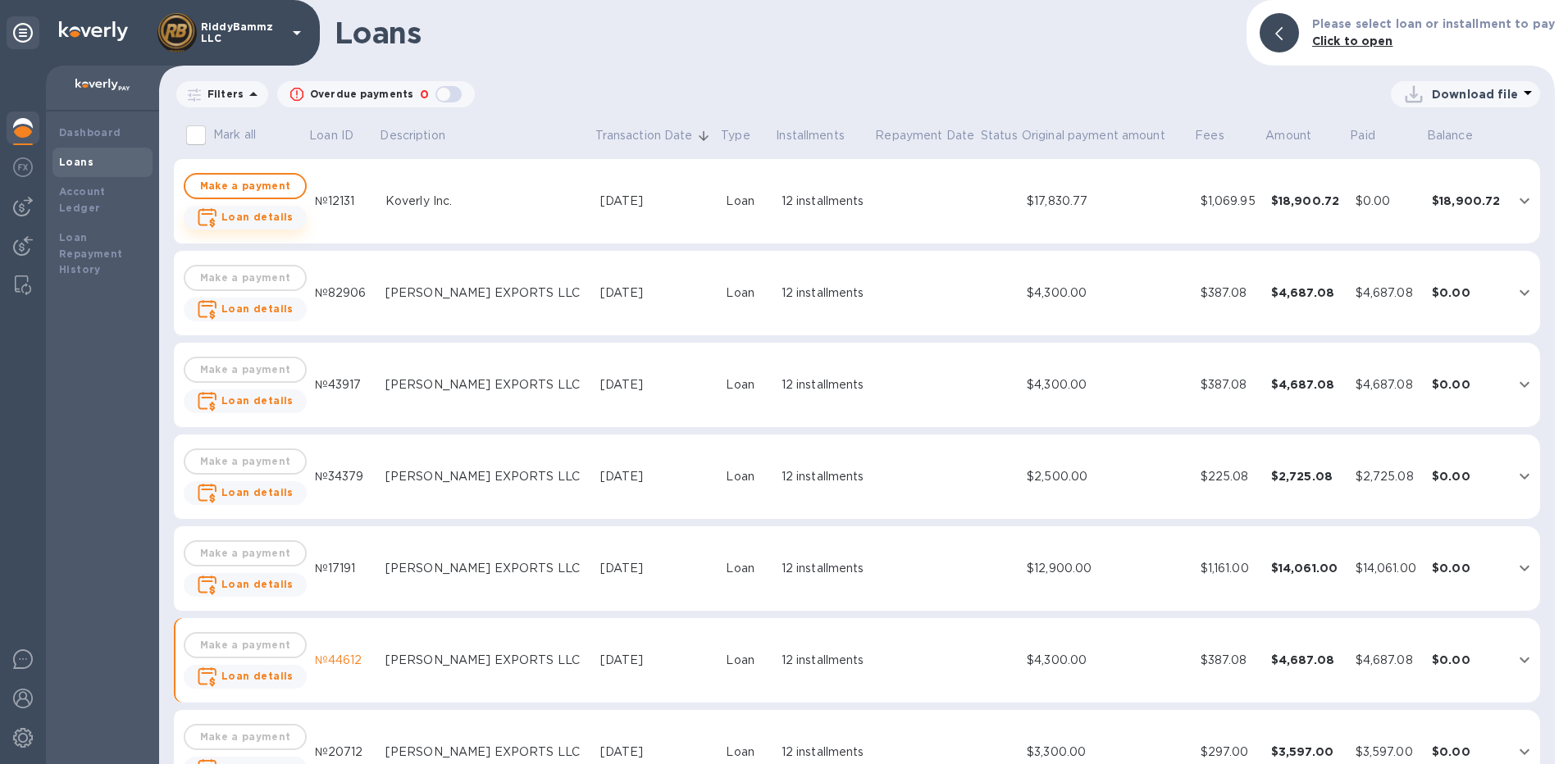
click at [258, 220] on b "Loan details" at bounding box center [257, 216] width 72 height 12
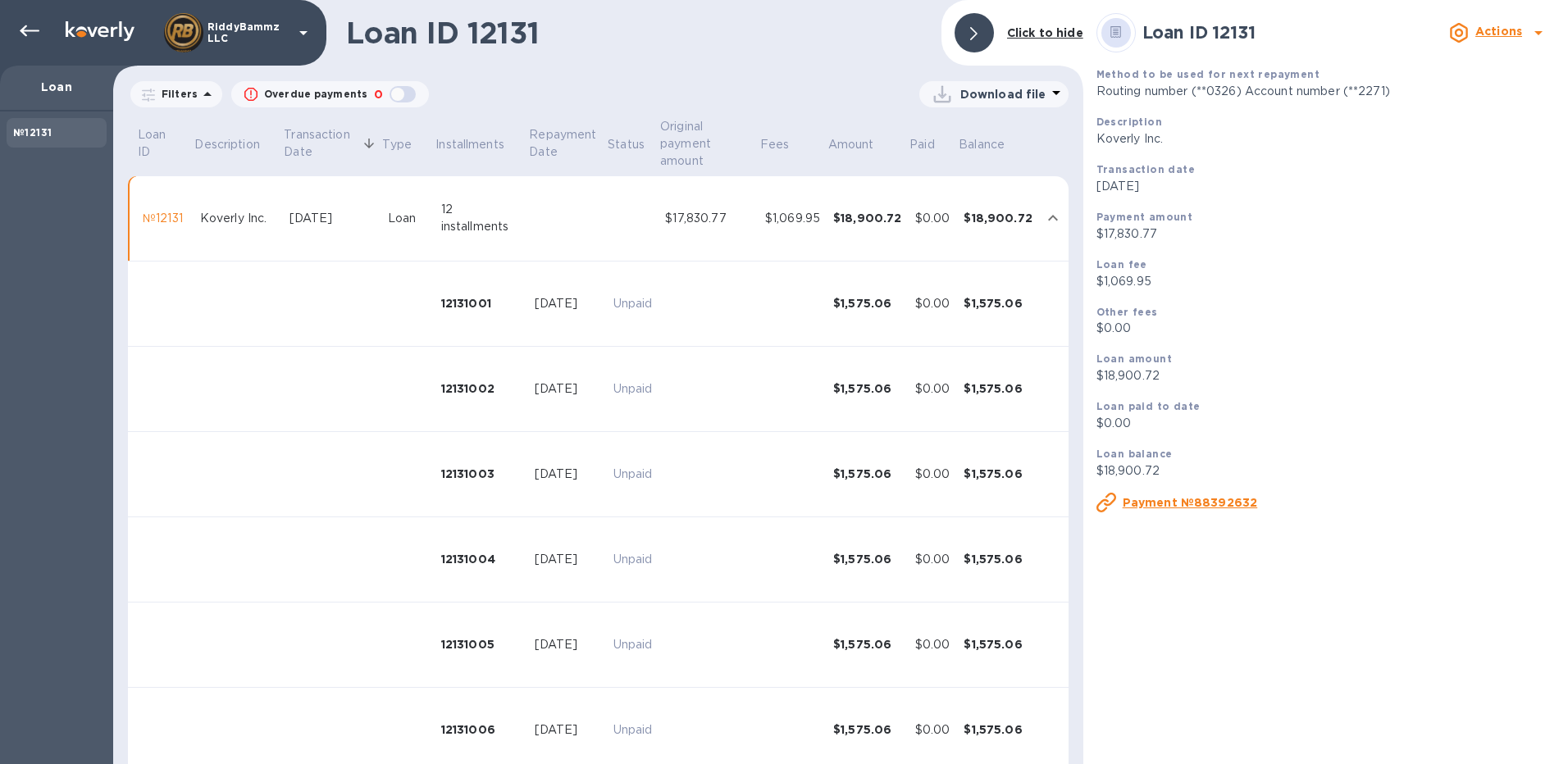
click at [1043, 222] on icon "expand row" at bounding box center [1053, 218] width 20 height 20
